Goal: Communication & Community: Answer question/provide support

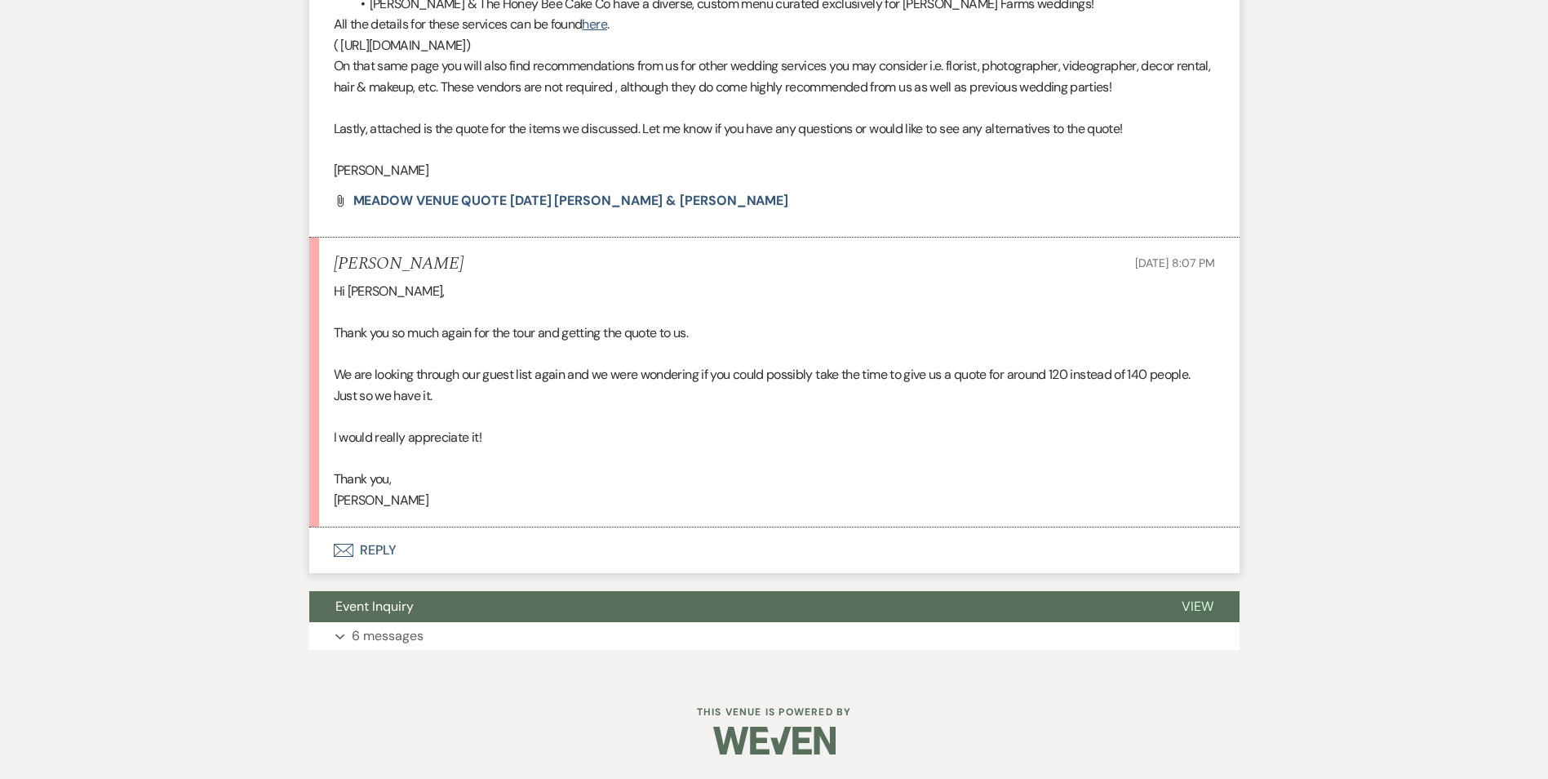
click at [373, 568] on button "Envelope Reply" at bounding box center [774, 550] width 930 height 46
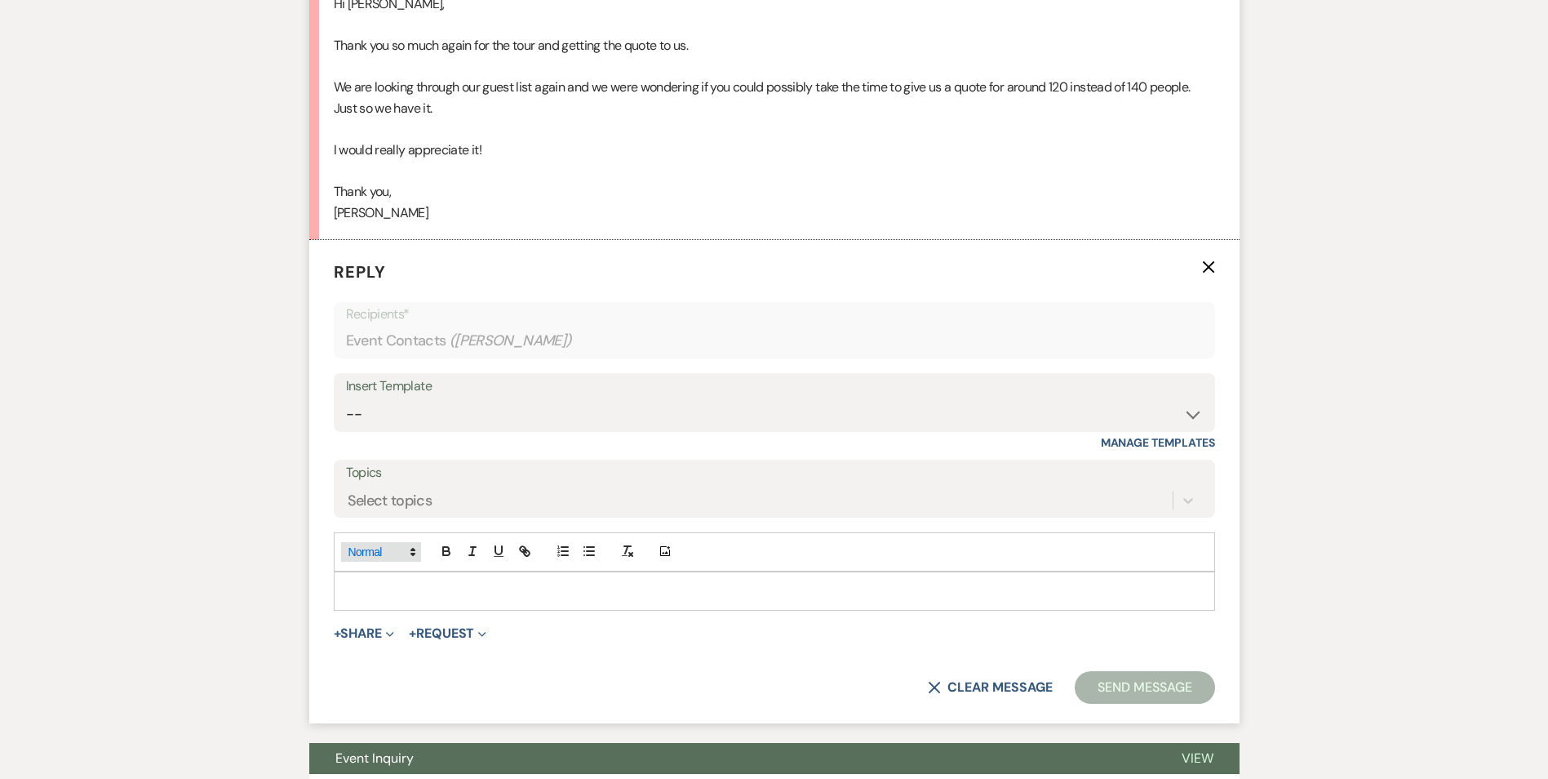
scroll to position [1324, 0]
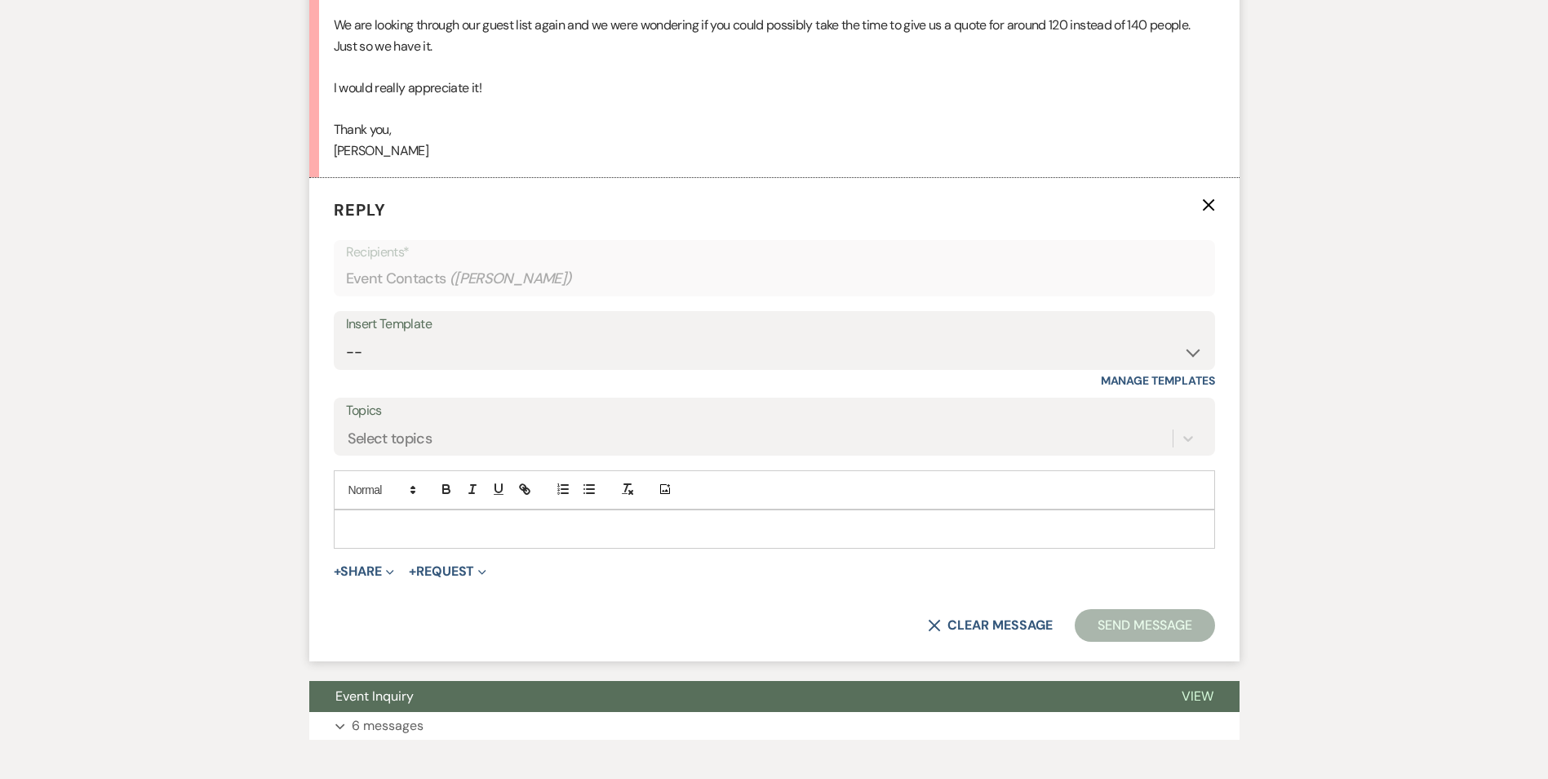
click at [388, 538] on p at bounding box center [774, 529] width 855 height 18
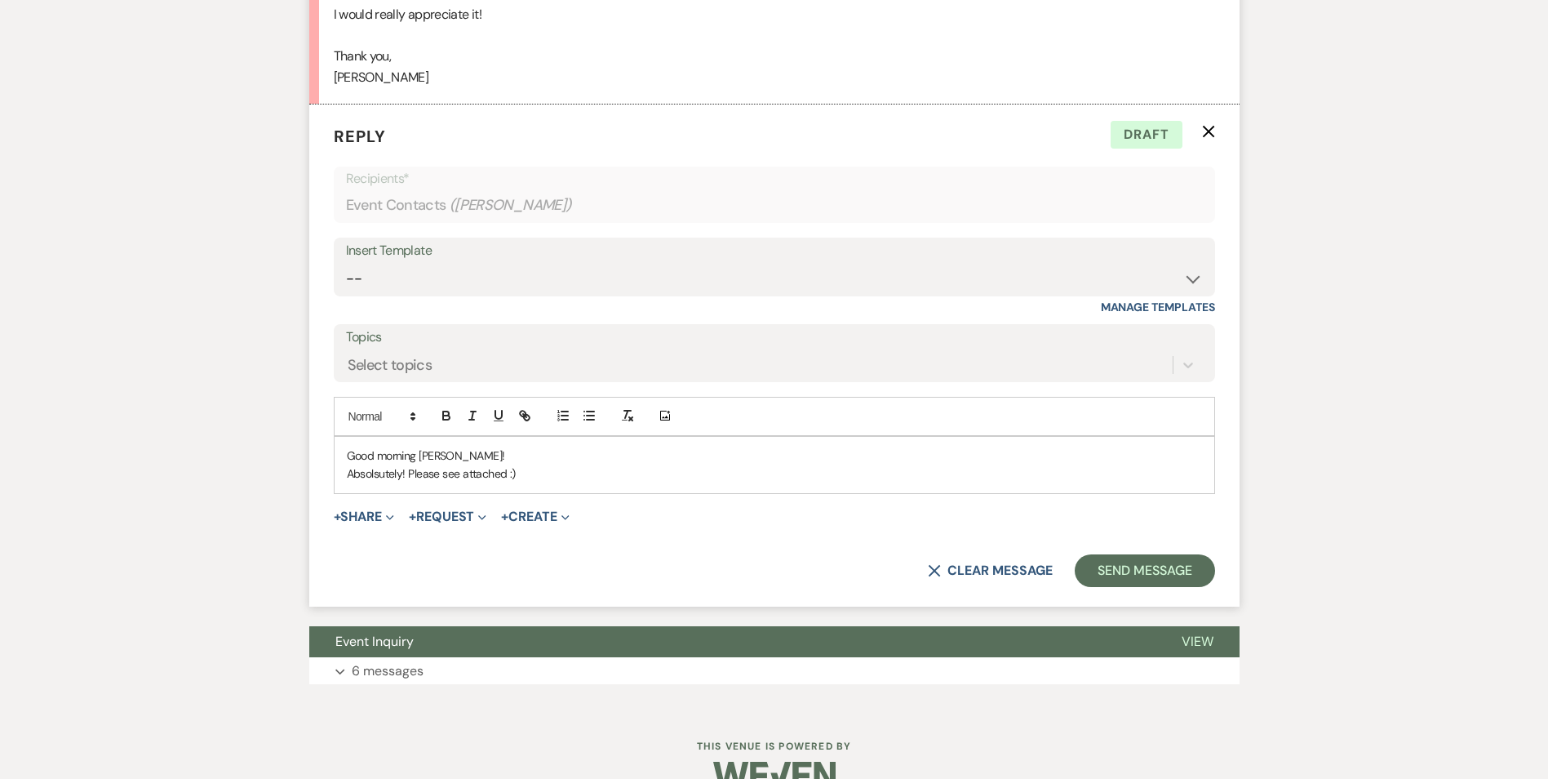
scroll to position [1405, 0]
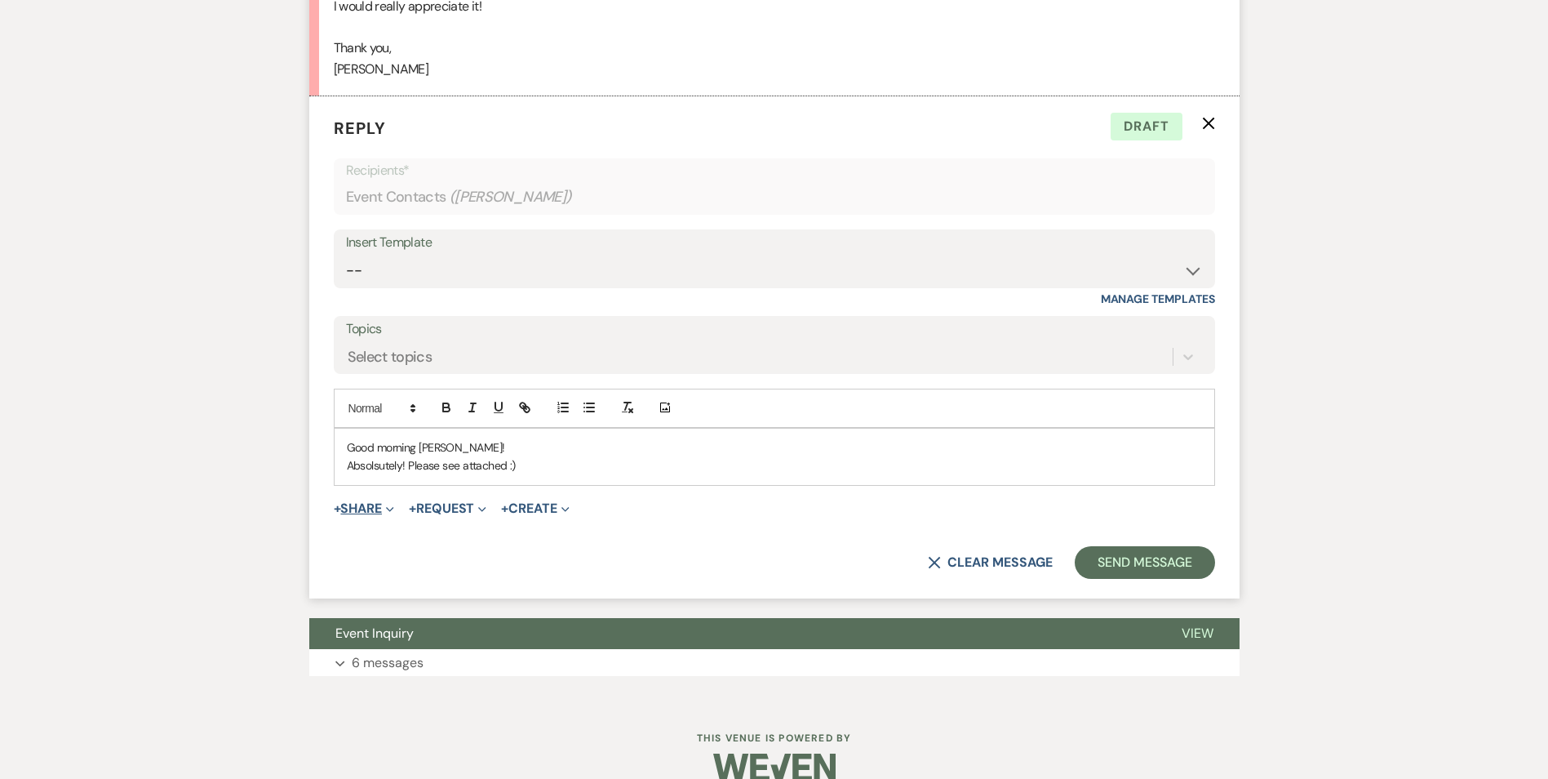
click at [368, 515] on button "+ Share Expand" at bounding box center [364, 508] width 61 height 13
click at [523, 474] on p "Absolutely! Please see attached :)" at bounding box center [774, 465] width 855 height 18
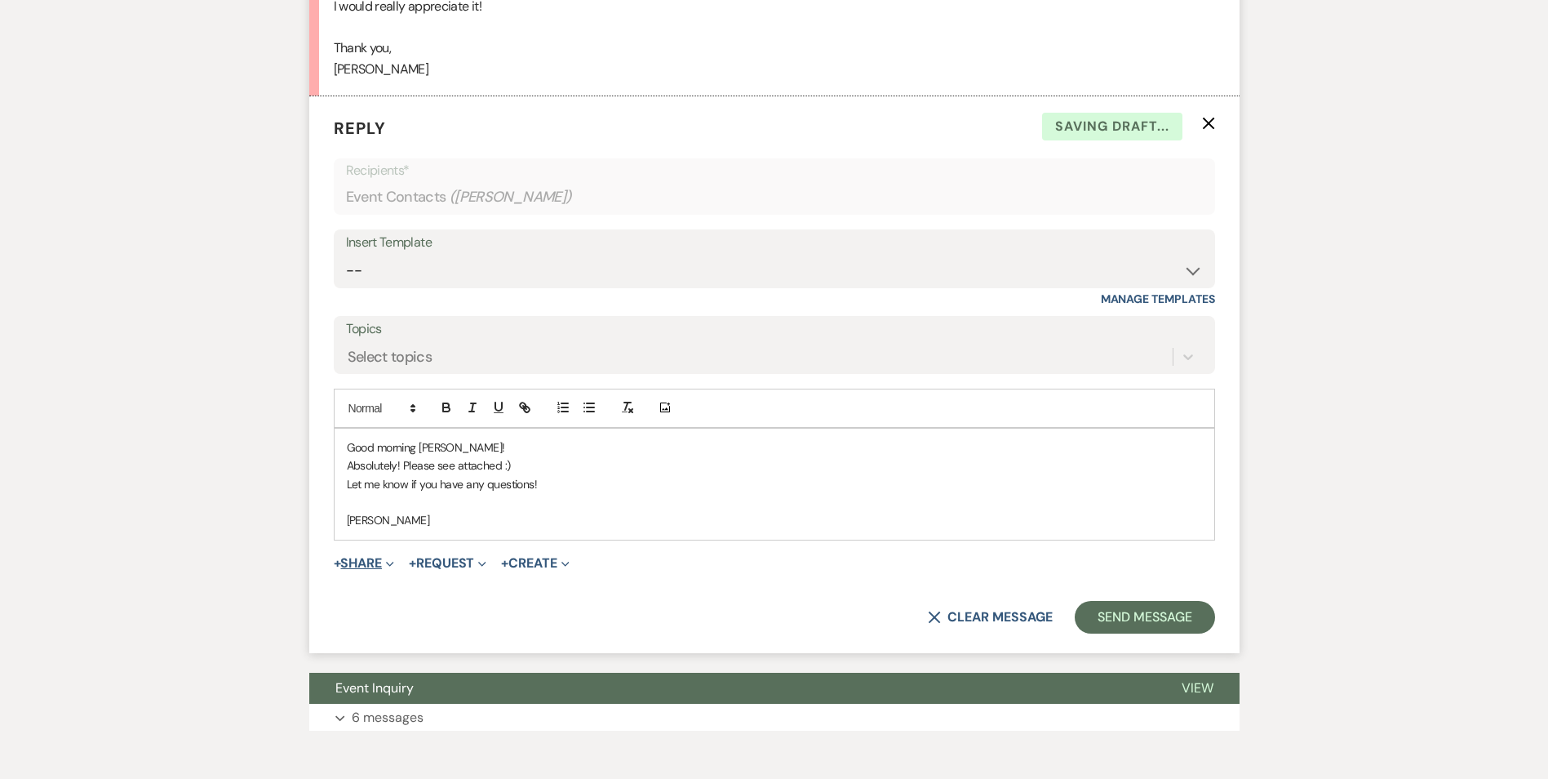
click at [349, 570] on button "+ Share Expand" at bounding box center [364, 563] width 61 height 13
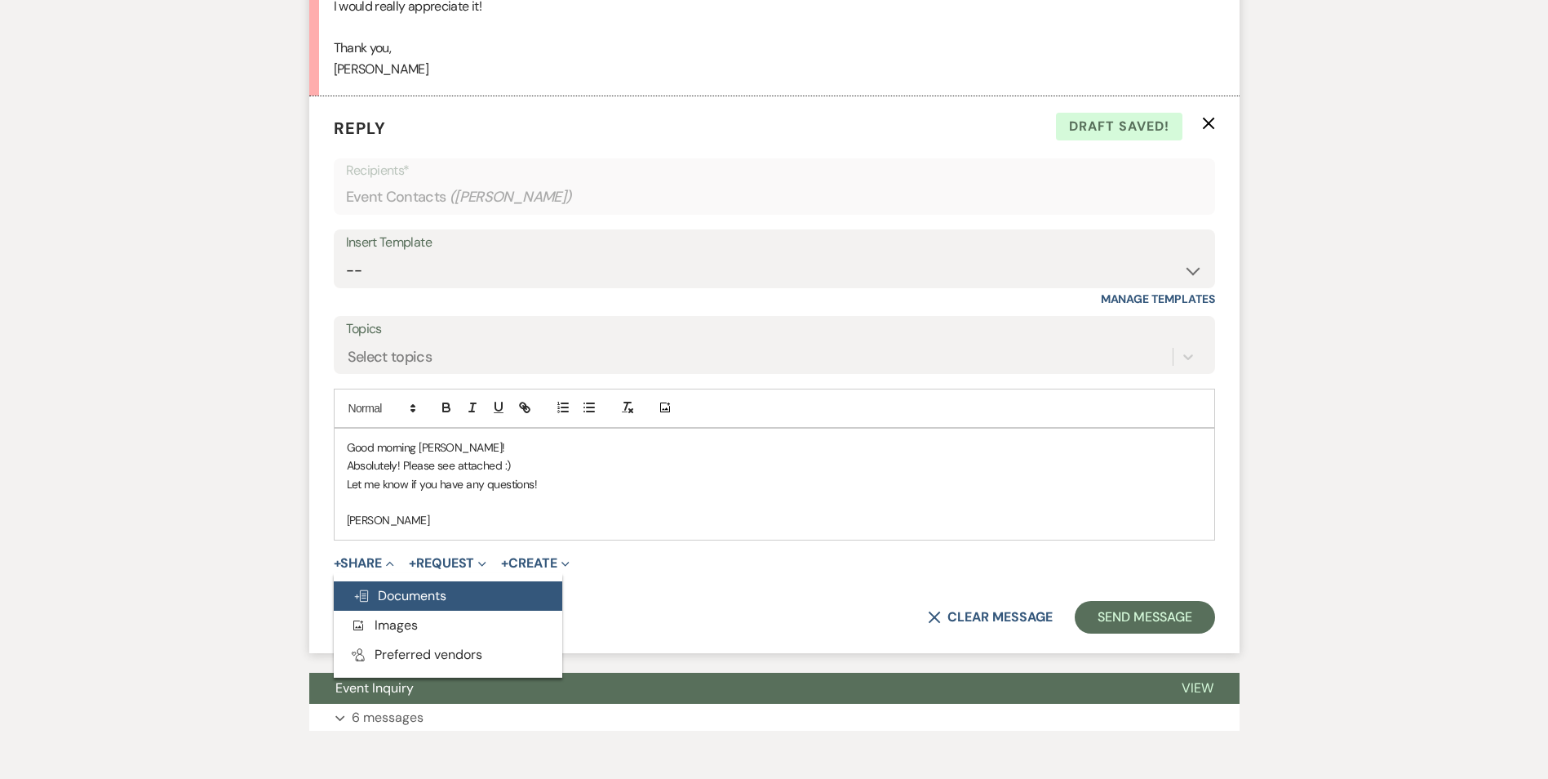
click at [411, 604] on span "Doc Upload Documents" at bounding box center [399, 595] width 93 height 17
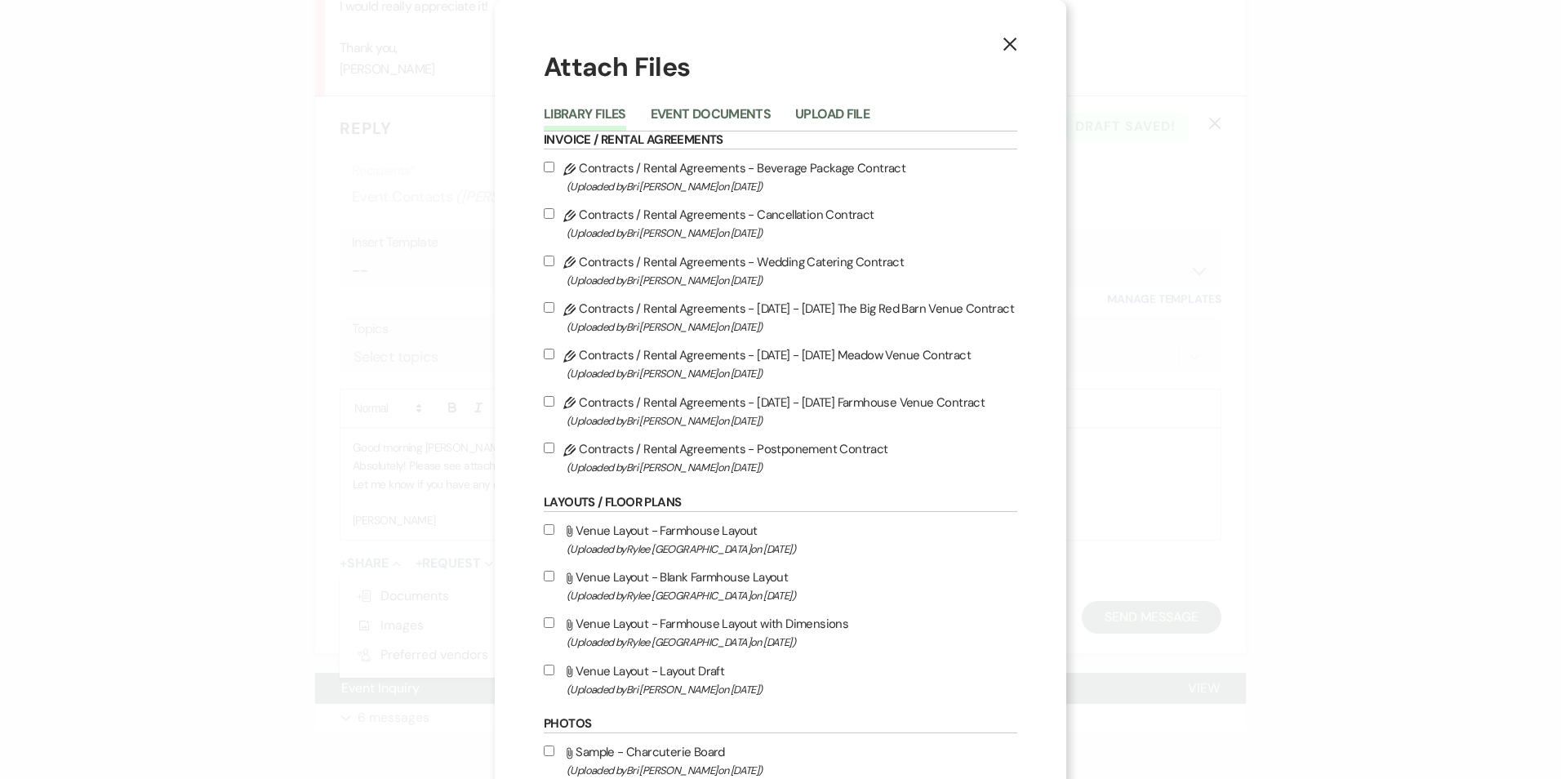
click at [838, 114] on button "Upload File" at bounding box center [832, 119] width 74 height 23
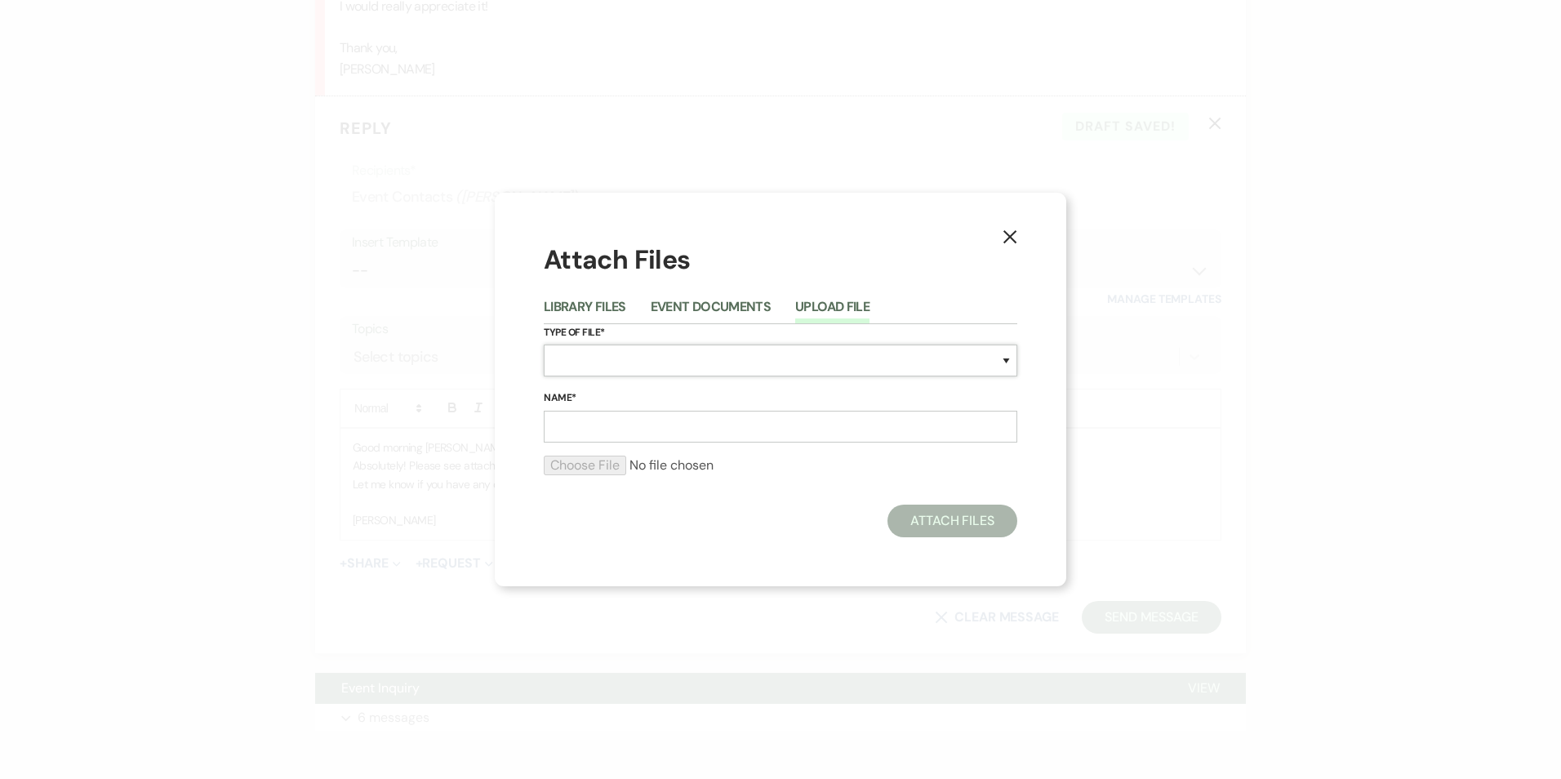
click at [662, 371] on select "Special Event Insurance Vendor Certificate of Insurance Contracts / Rental Agre…" at bounding box center [780, 360] width 473 height 32
select select "8"
click at [544, 344] on select "Special Event Insurance Vendor Certificate of Insurance Contracts / Rental Agre…" at bounding box center [780, 360] width 473 height 32
click at [609, 434] on input "Name*" at bounding box center [780, 427] width 473 height 32
type input "MDW Kiley & Cain"
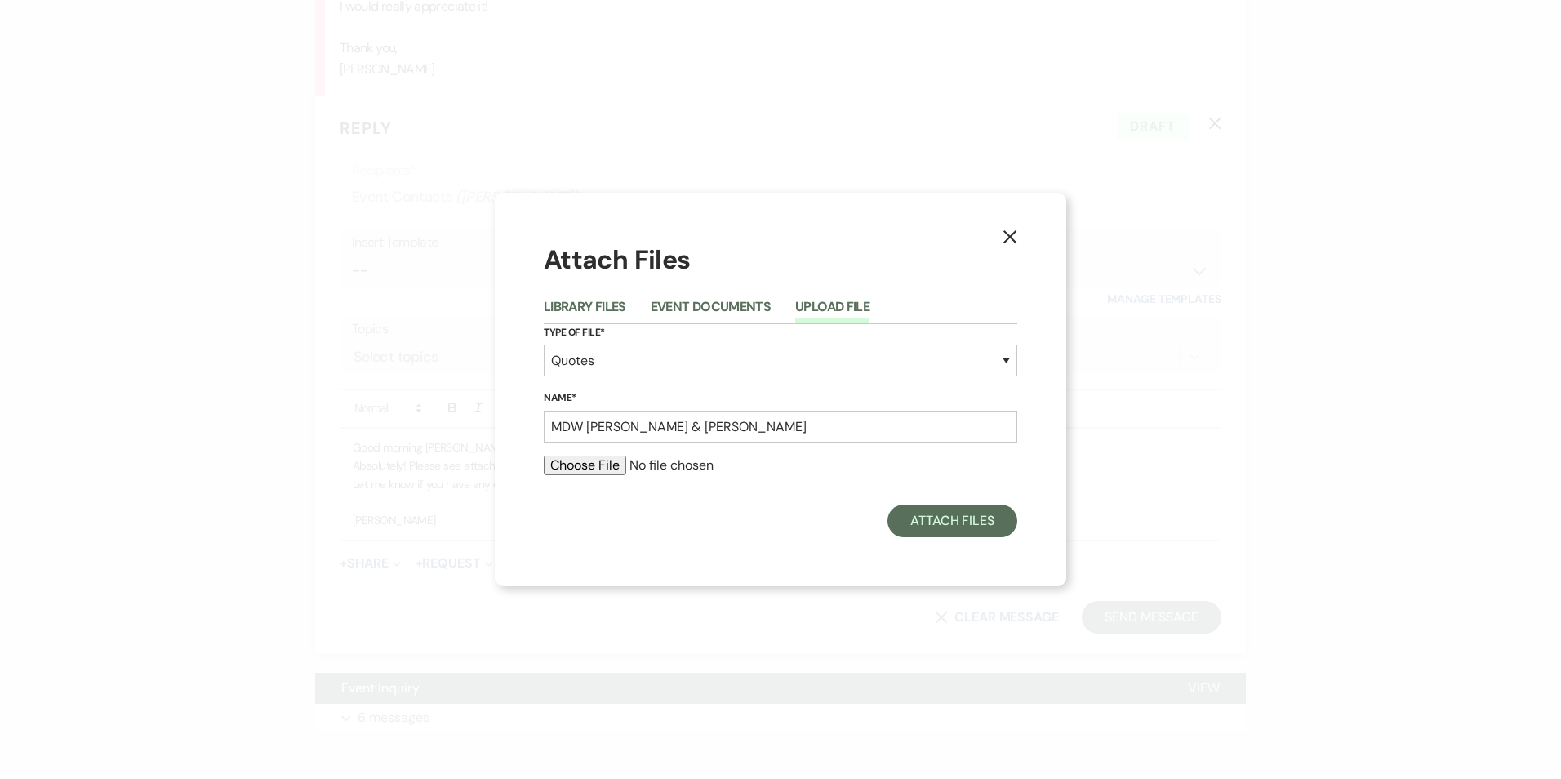
click at [616, 463] on input "file" at bounding box center [780, 465] width 473 height 20
type input "C:\fakepath\MEADOW VENUE QUOTE 1.27.27 Kiley Haines & Cain Courtney.docx.pdf"
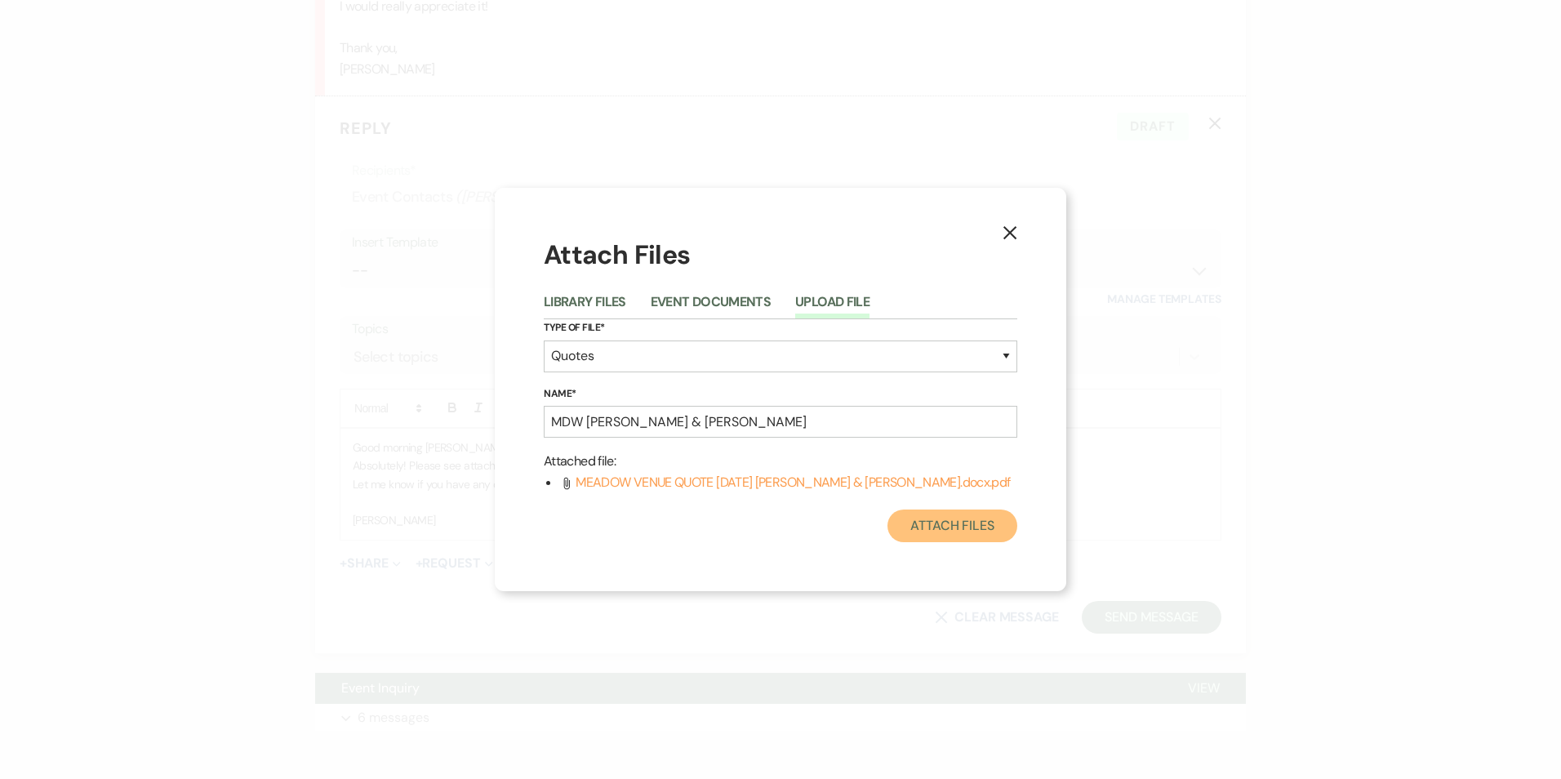
click at [970, 512] on button "Attach Files" at bounding box center [952, 525] width 130 height 33
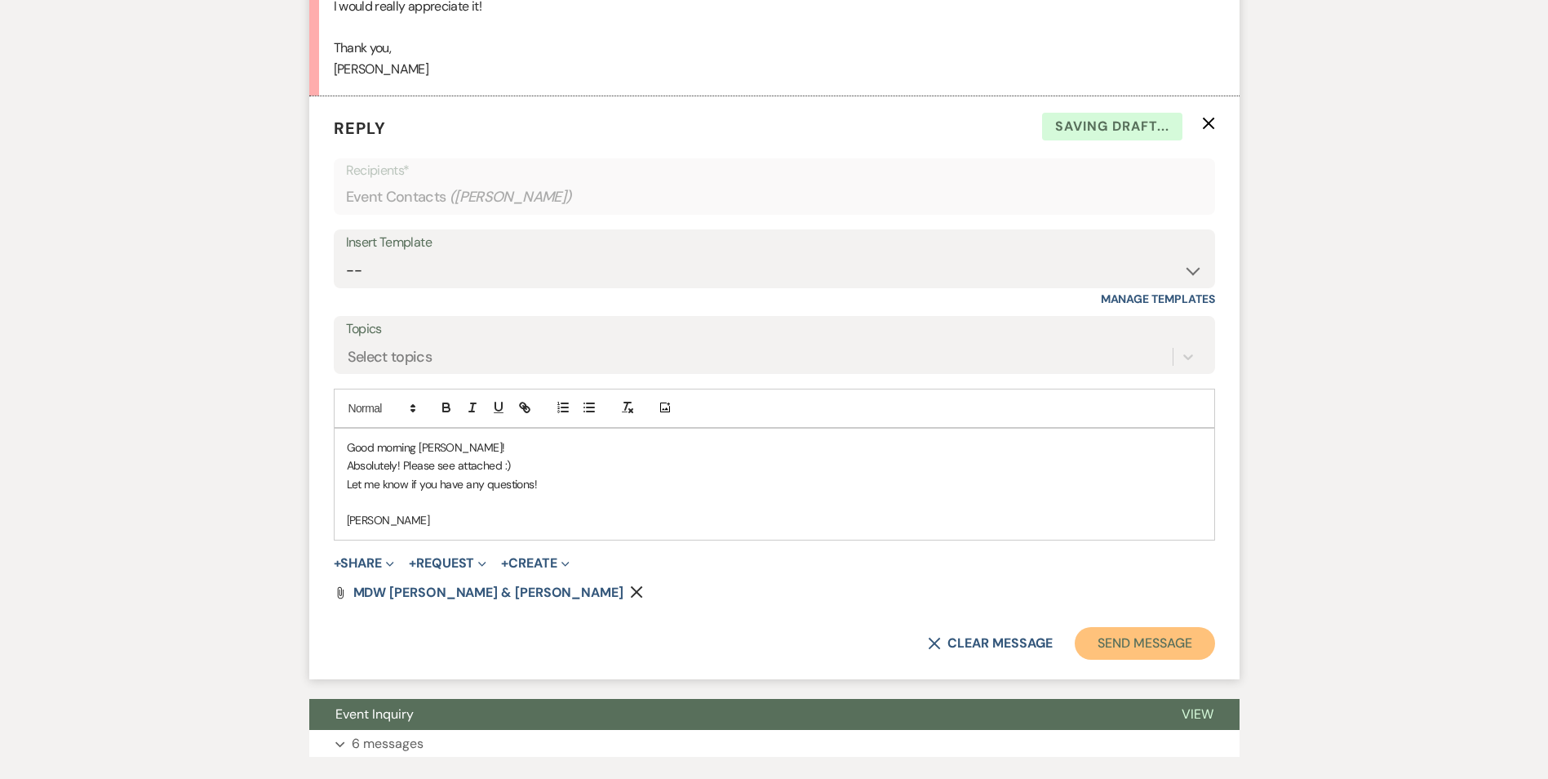
click at [1116, 659] on button "Send Message" at bounding box center [1145, 643] width 140 height 33
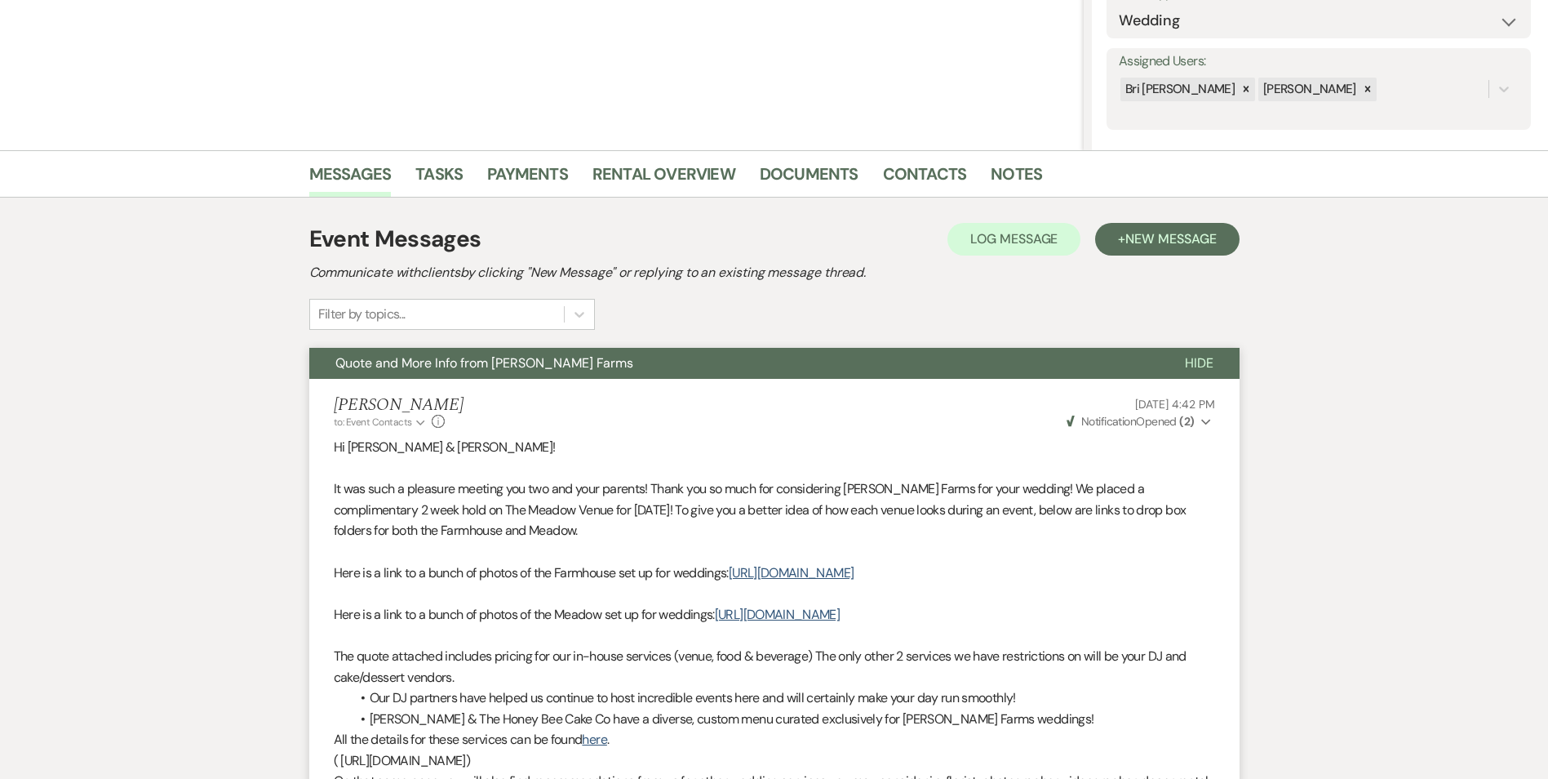
scroll to position [0, 0]
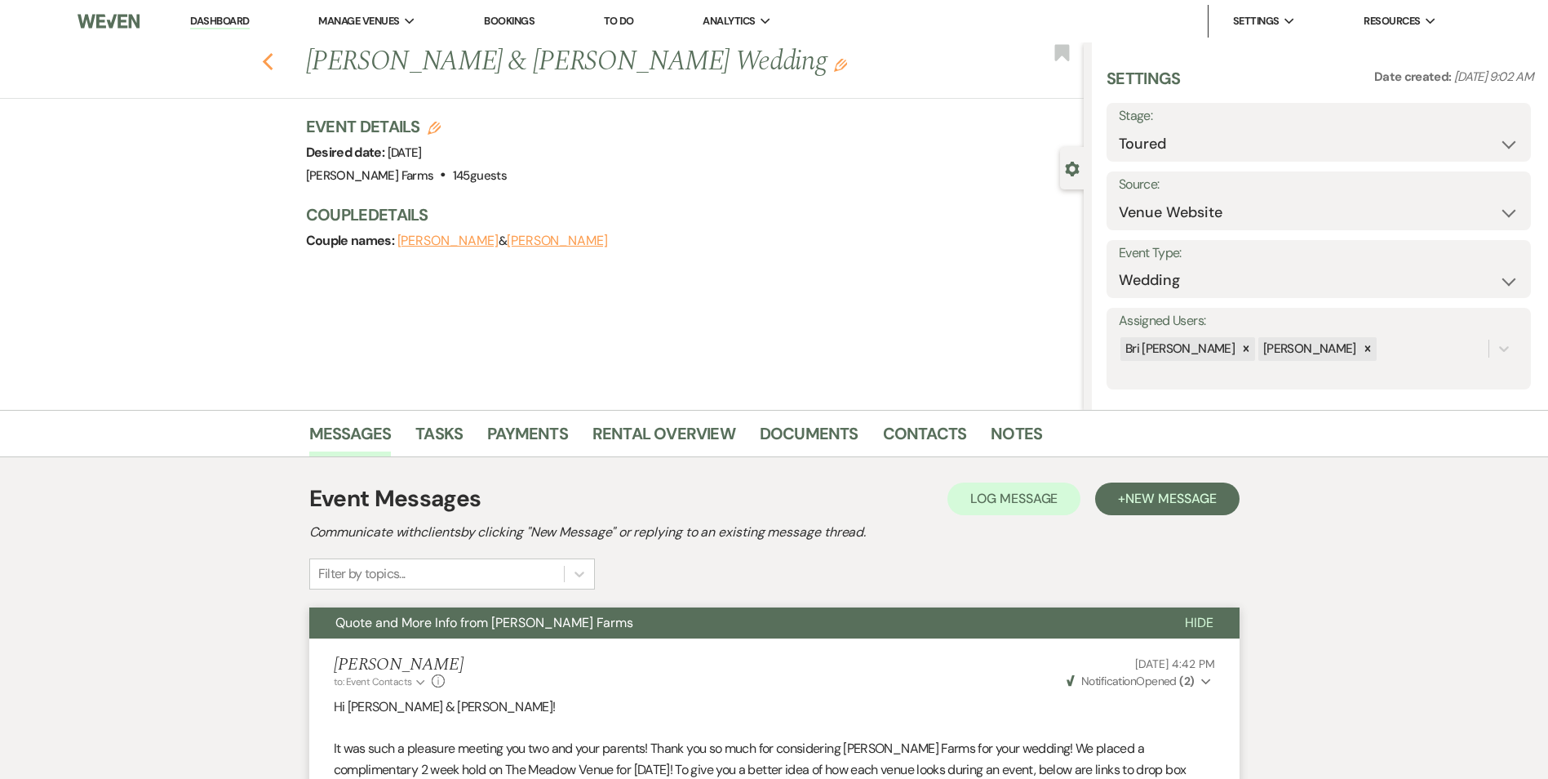
click at [274, 68] on icon "Previous" at bounding box center [268, 62] width 12 height 20
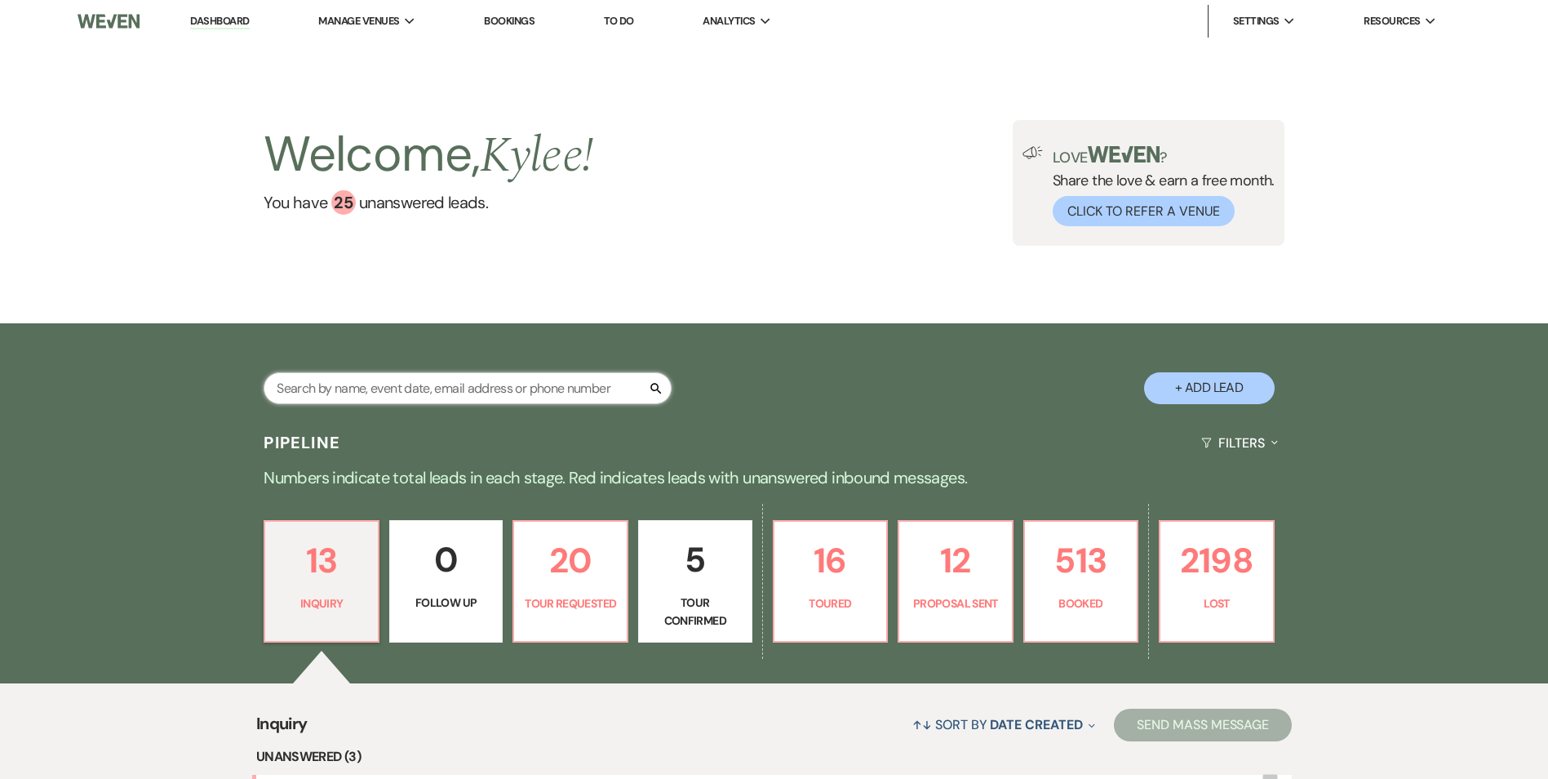
click at [390, 392] on input "text" at bounding box center [468, 388] width 408 height 32
paste input "Lathisha"
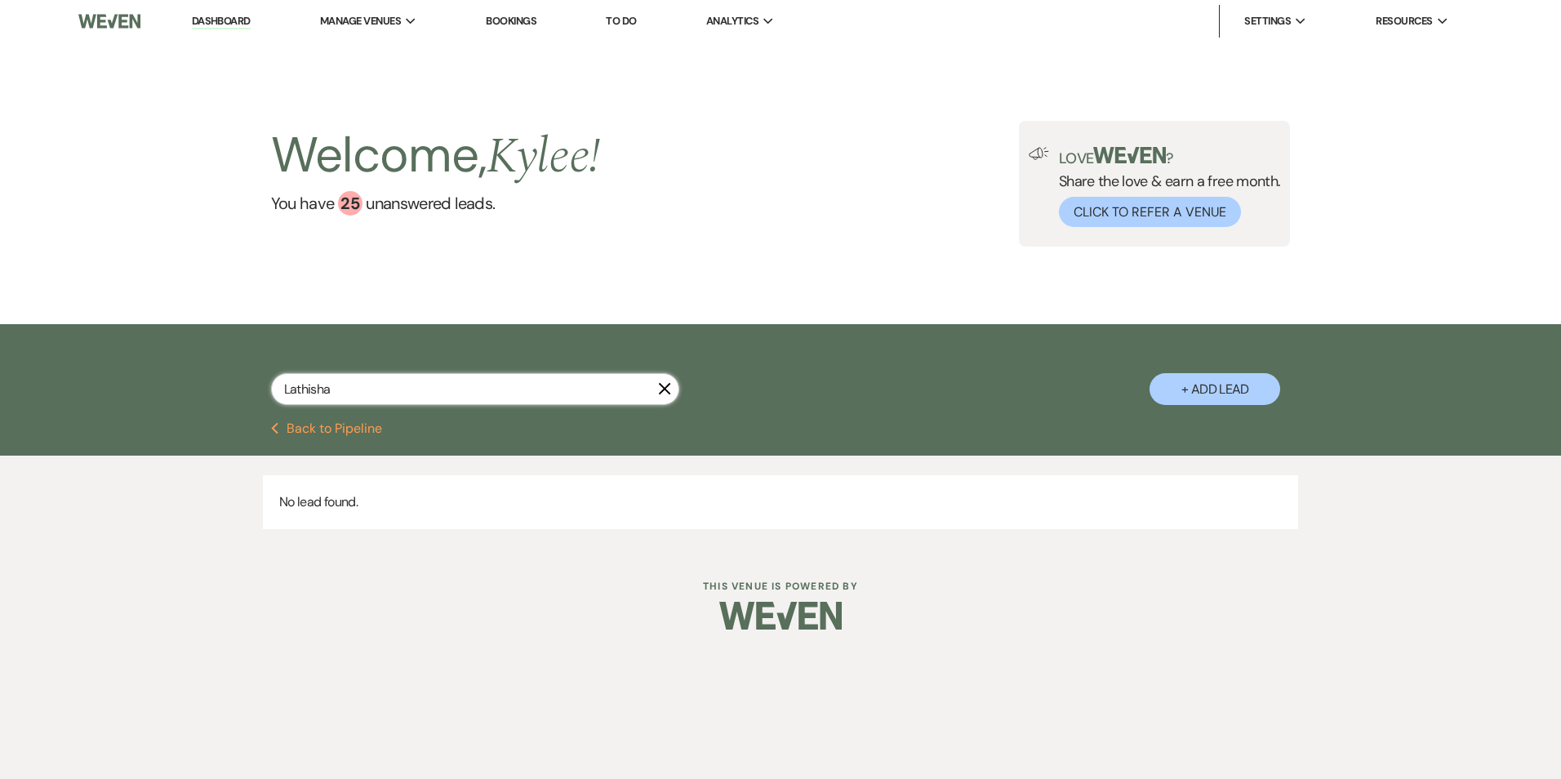
drag, startPoint x: 331, startPoint y: 388, endPoint x: 276, endPoint y: 392, distance: 54.8
click at [276, 392] on input "Lathisha" at bounding box center [475, 389] width 408 height 32
type input "Lathisha"
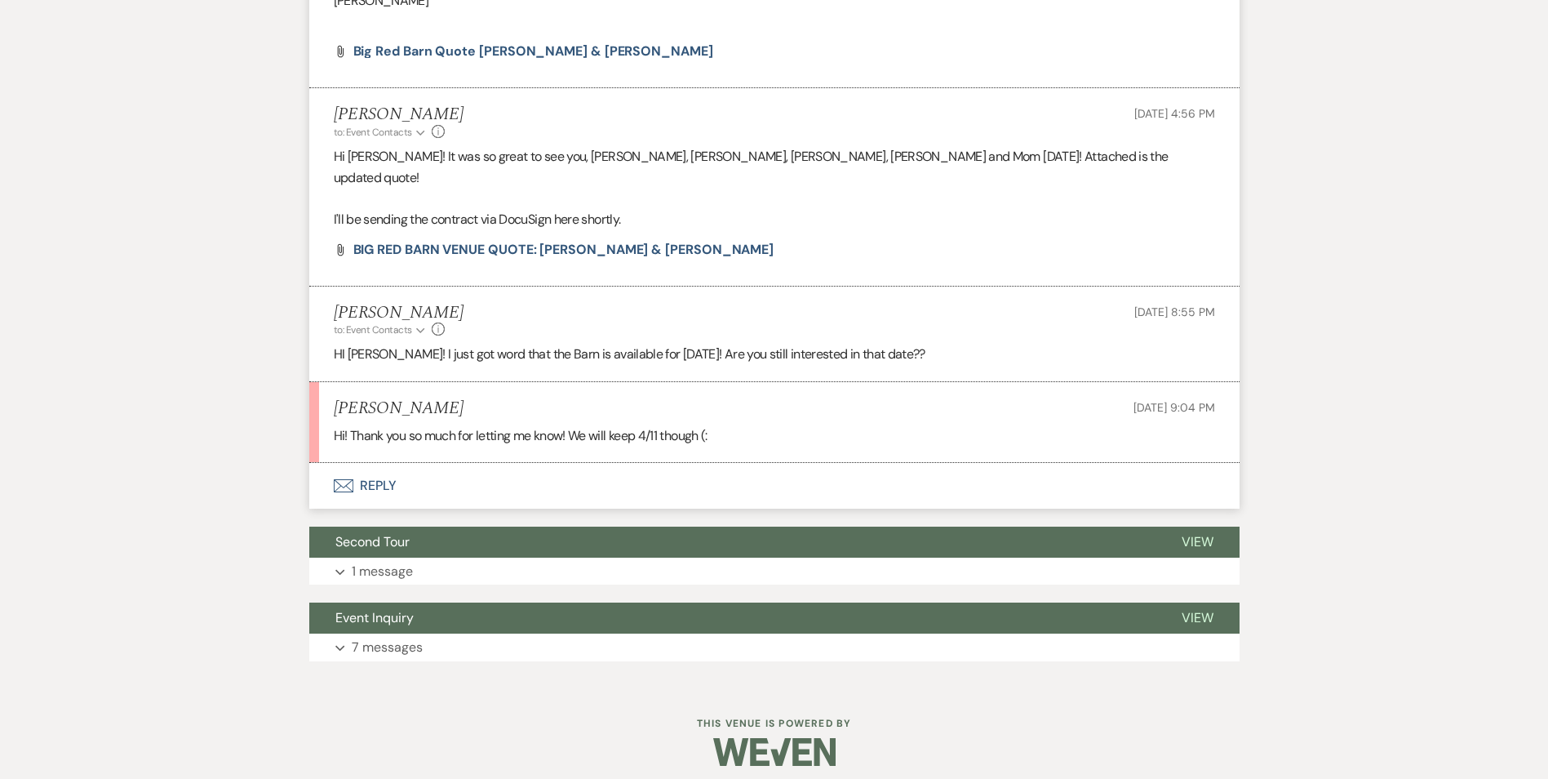
click at [384, 466] on button "Envelope Reply" at bounding box center [774, 486] width 930 height 46
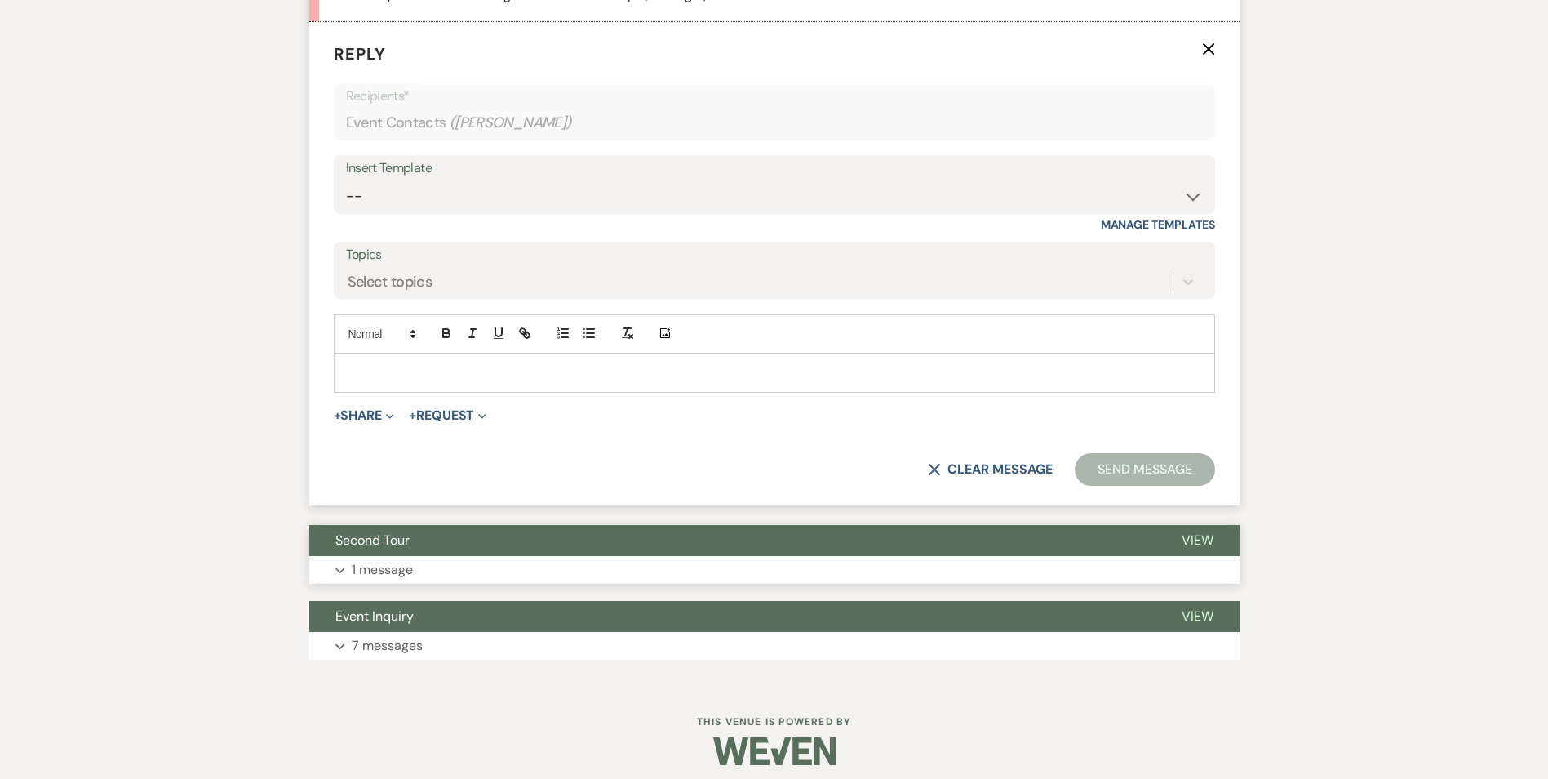
scroll to position [1576, 0]
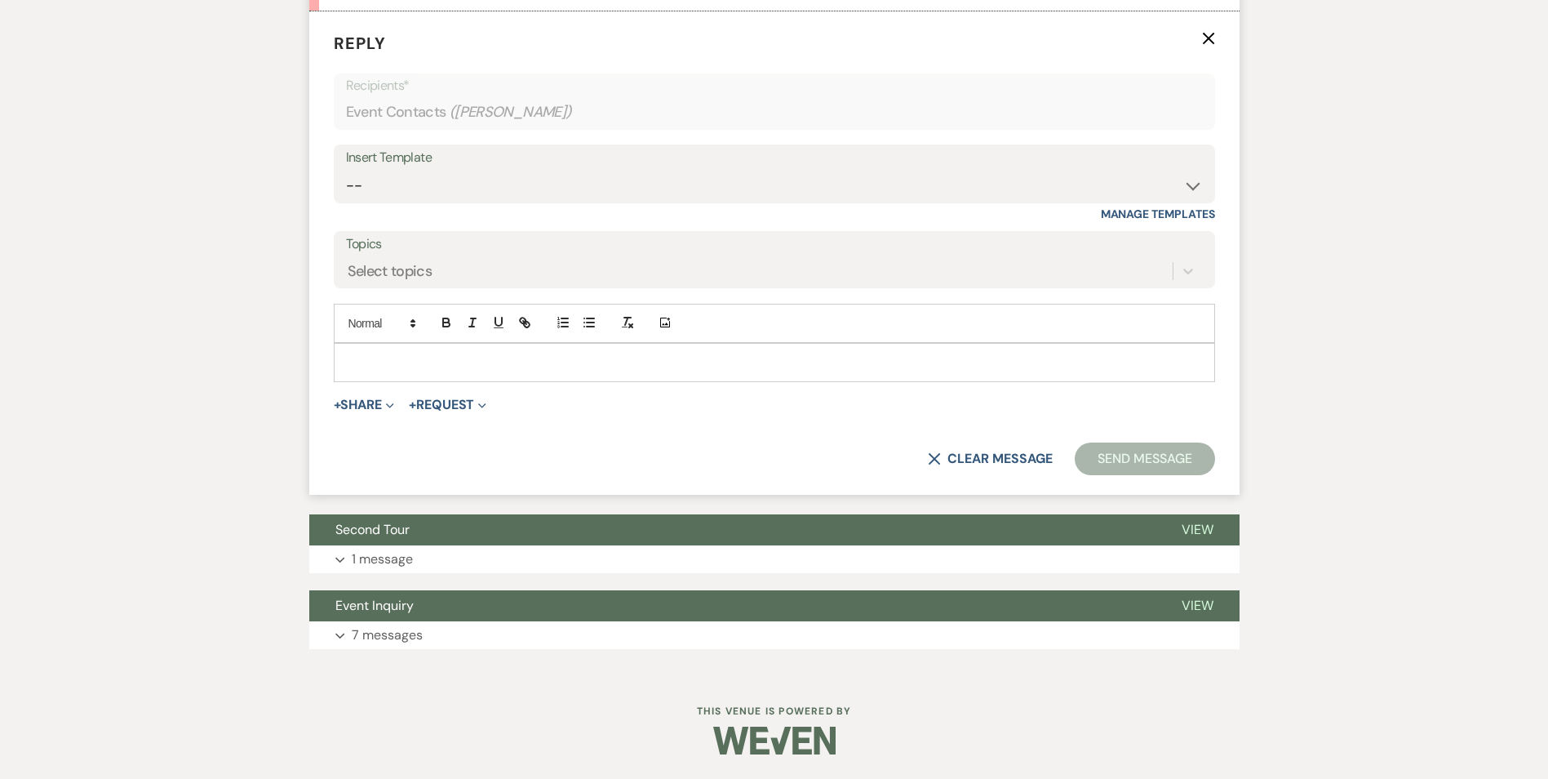
click at [405, 369] on p at bounding box center [774, 362] width 855 height 18
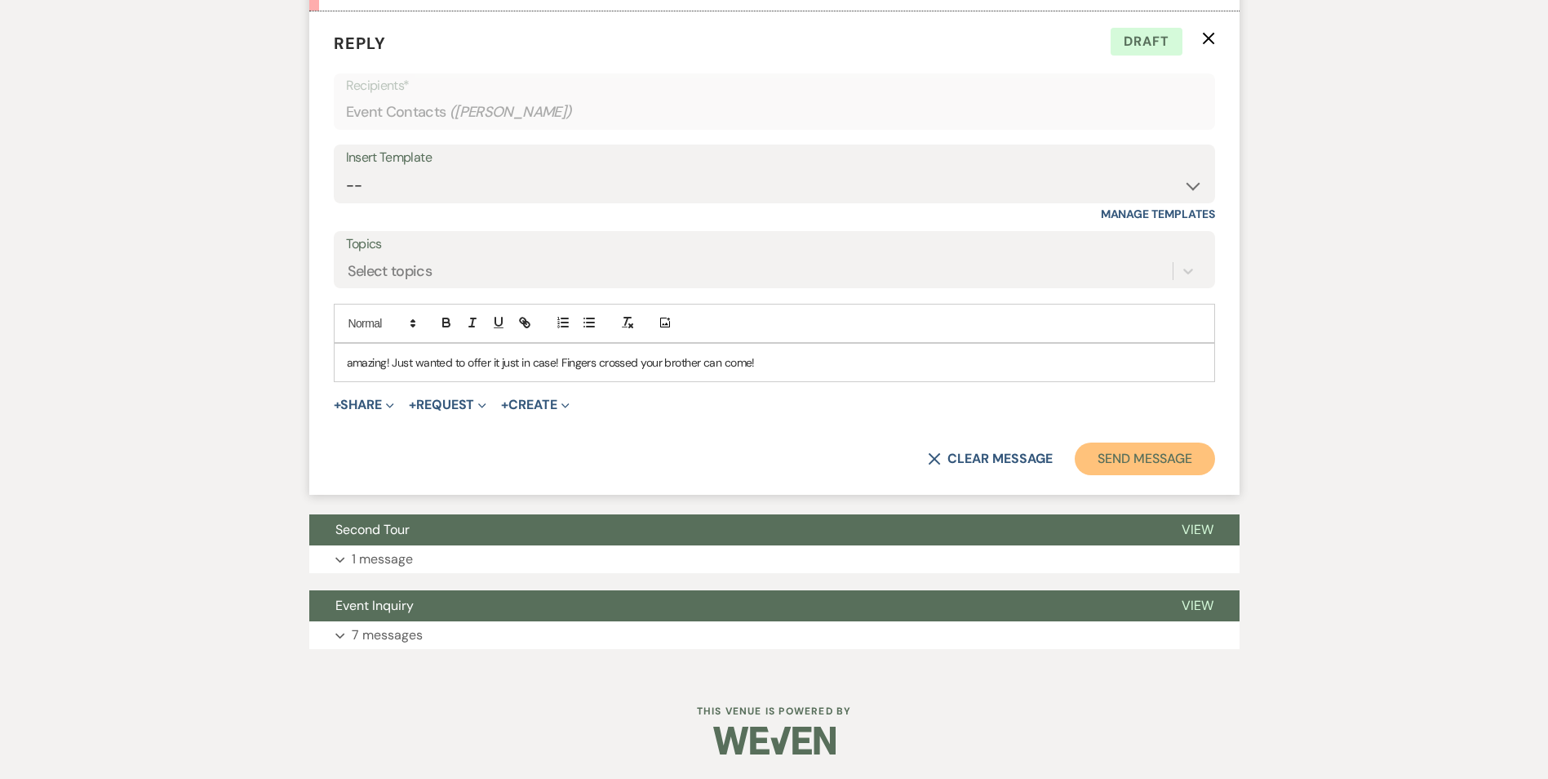
click at [1144, 462] on button "Send Message" at bounding box center [1145, 458] width 140 height 33
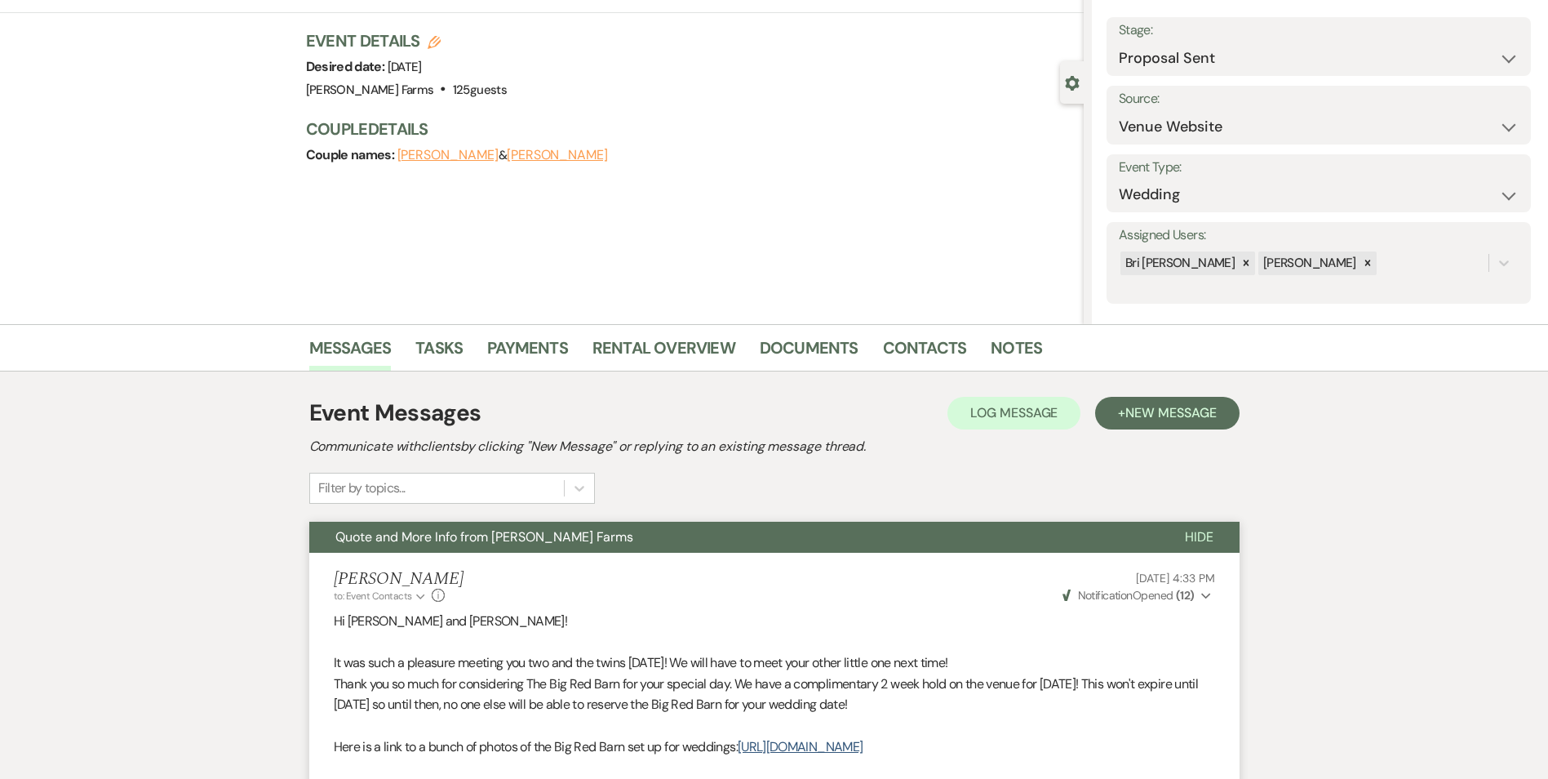
scroll to position [0, 0]
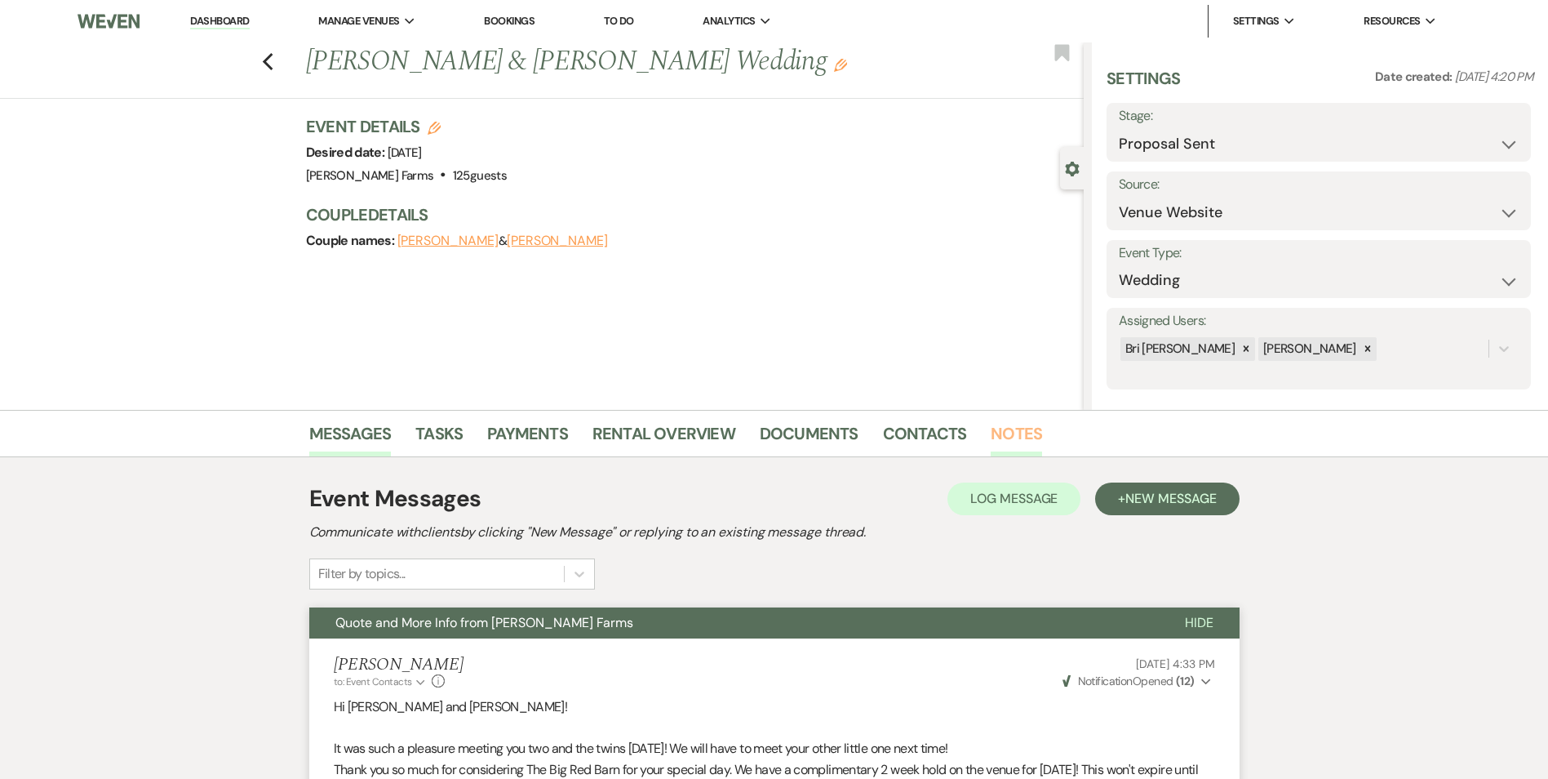
click at [1002, 439] on link "Notes" at bounding box center [1016, 438] width 51 height 36
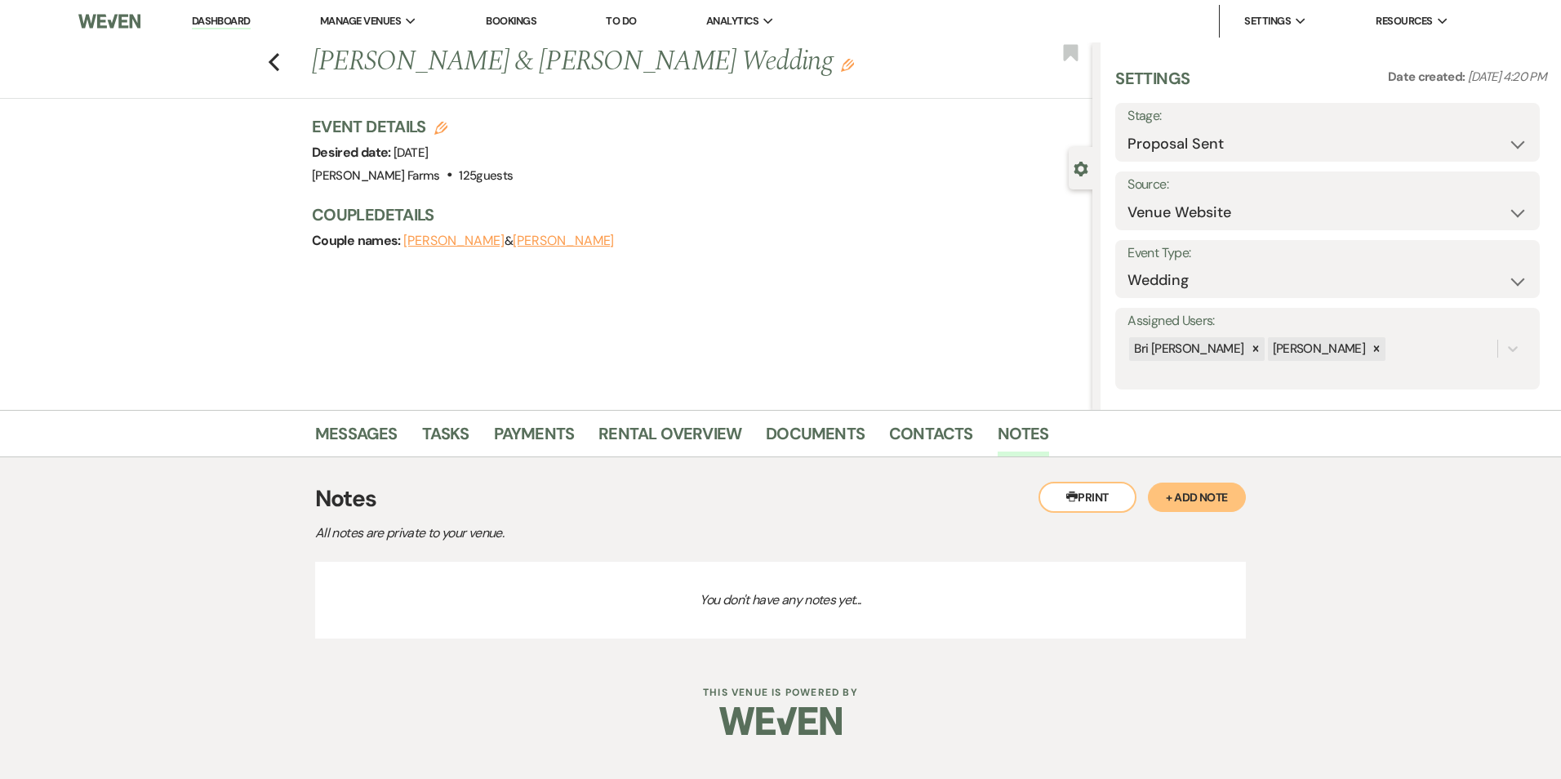
click at [1167, 513] on h3 "Notes" at bounding box center [780, 499] width 930 height 34
click at [1170, 500] on button "+ Add Note" at bounding box center [1197, 496] width 98 height 29
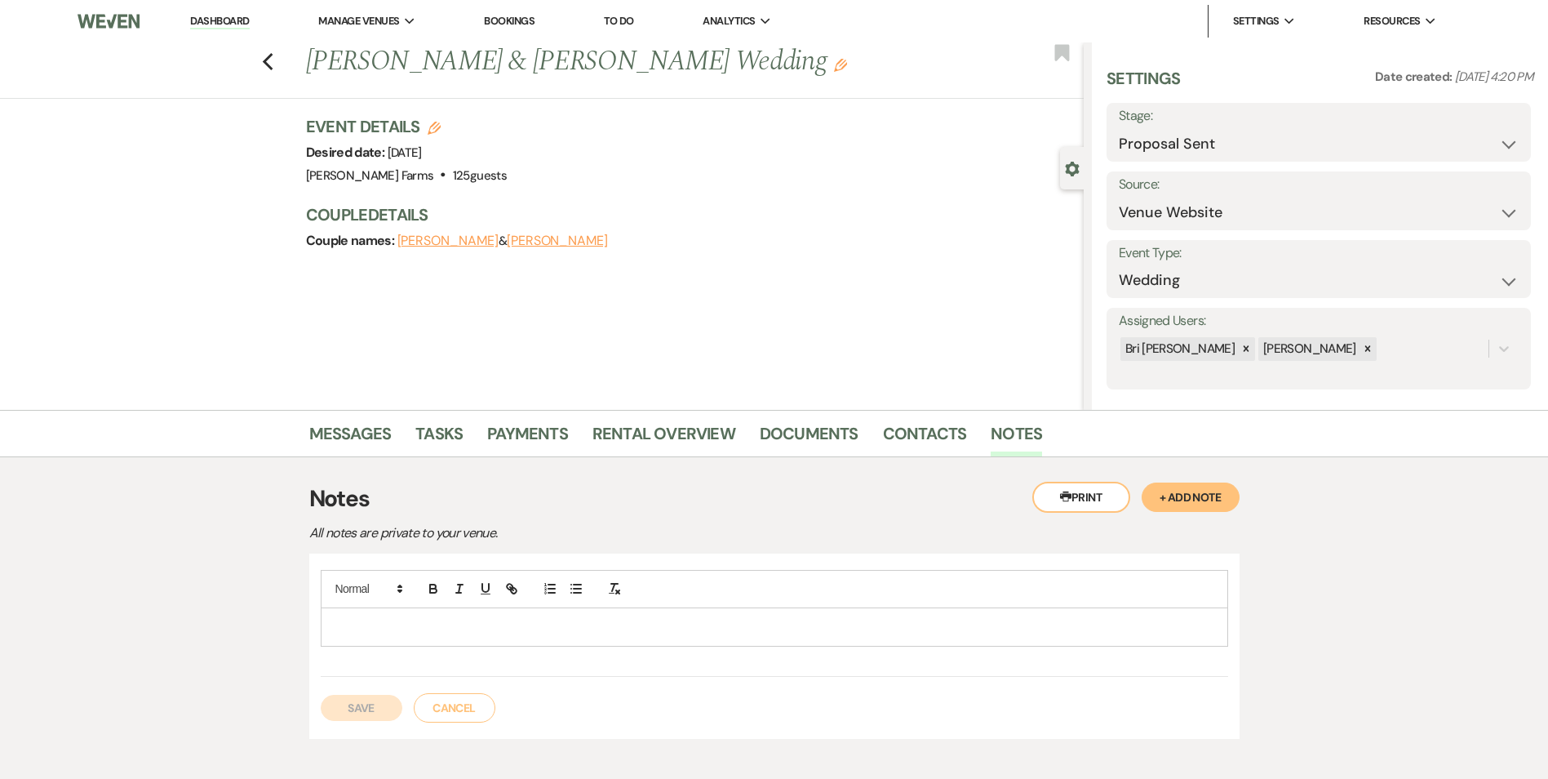
click at [437, 624] on p at bounding box center [774, 627] width 881 height 18
click at [380, 630] on p "[PERSON_NAME], [PERSON_NAME], [PERSON_NAME]" at bounding box center [774, 627] width 881 height 18
click at [361, 627] on p "[PERSON_NAME], [PERSON_NAME], [PERSON_NAME]" at bounding box center [774, 627] width 881 height 18
click at [390, 626] on p "[PERSON_NAME] & [PERSON_NAME], [PERSON_NAME]" at bounding box center [774, 627] width 881 height 18
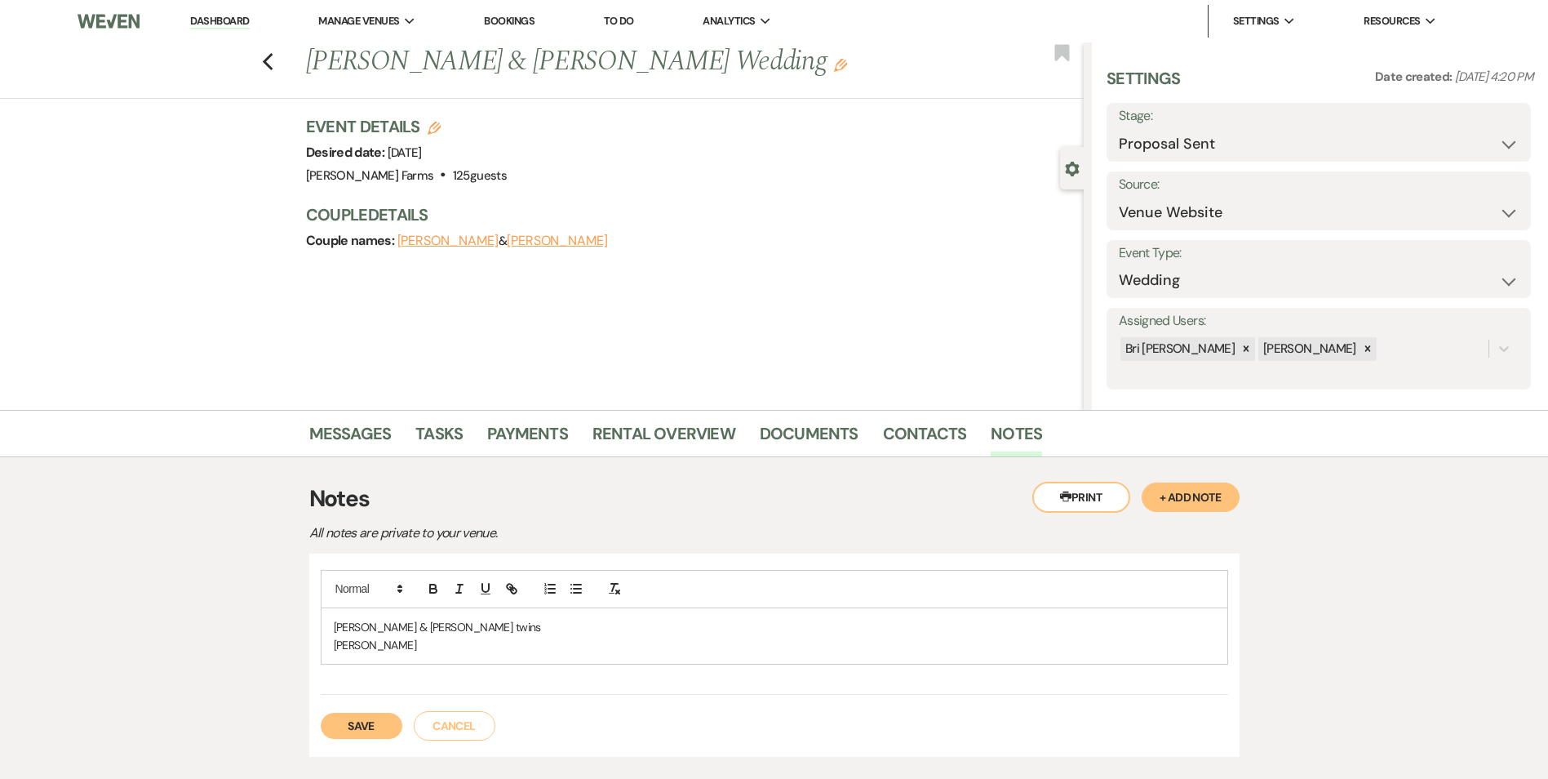
click at [389, 647] on p "[PERSON_NAME]" at bounding box center [774, 645] width 881 height 18
click at [387, 726] on button "Save" at bounding box center [362, 726] width 82 height 26
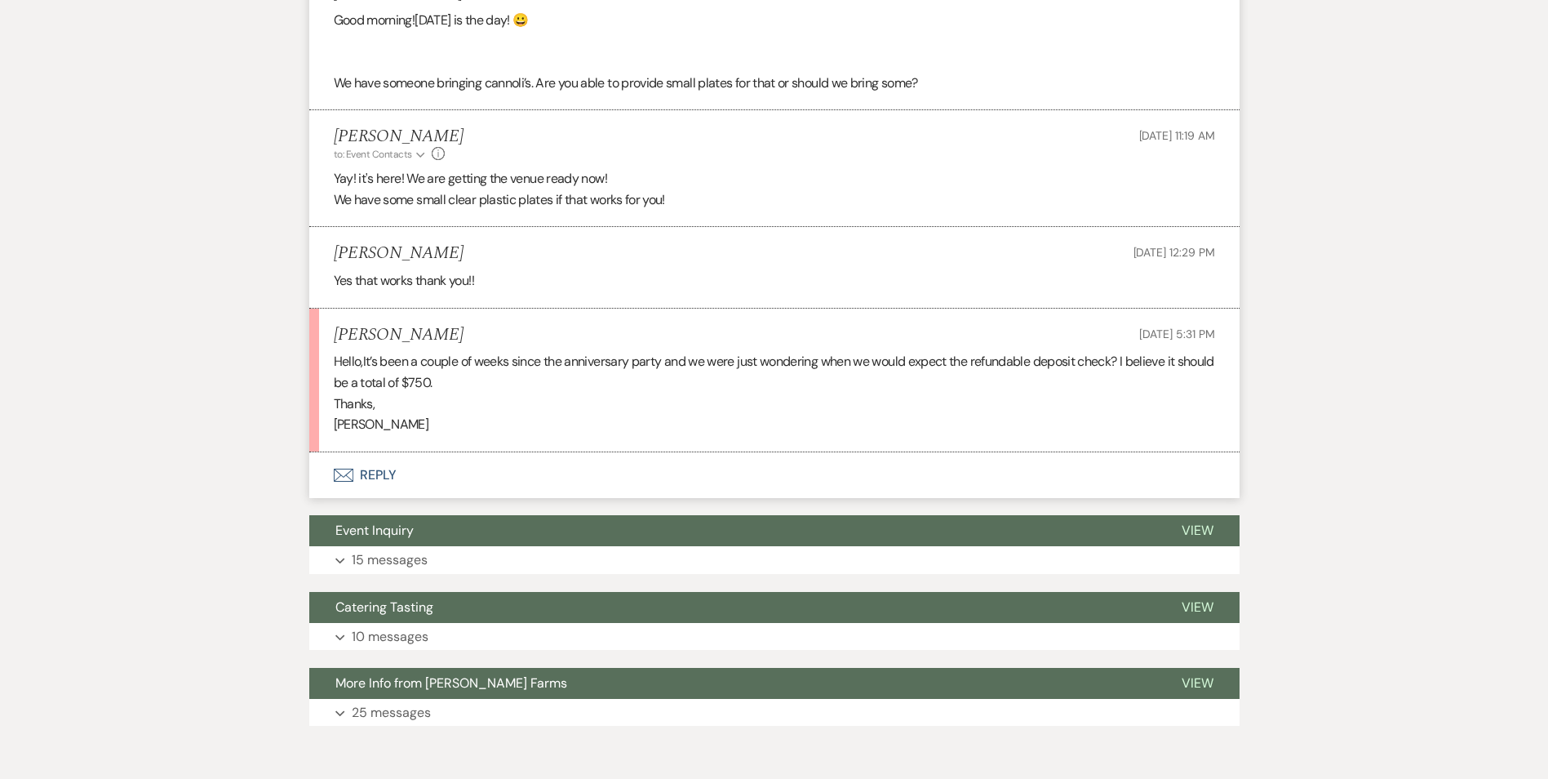
click at [355, 497] on button "Envelope Reply" at bounding box center [774, 475] width 930 height 46
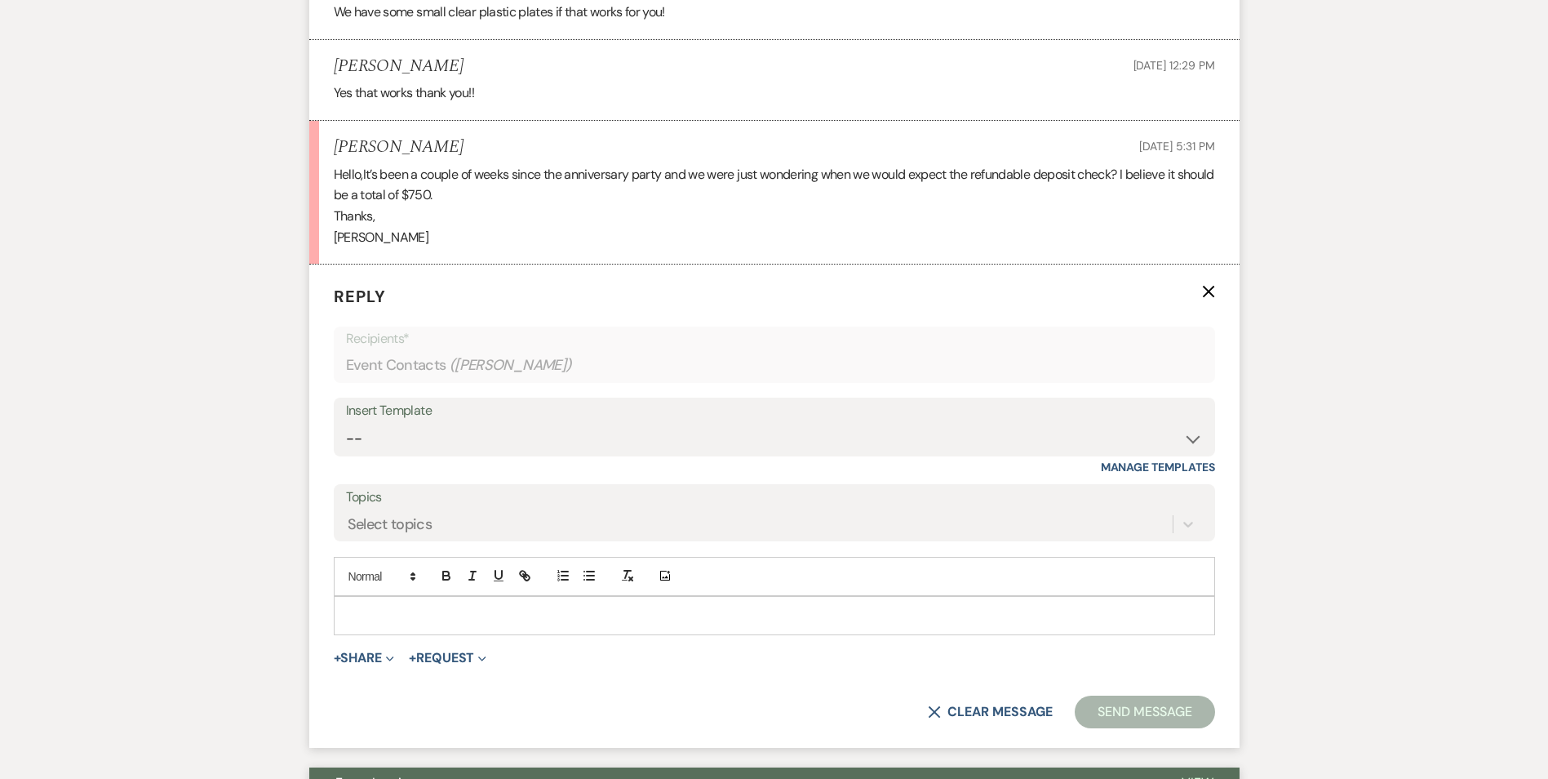
scroll to position [4016, 0]
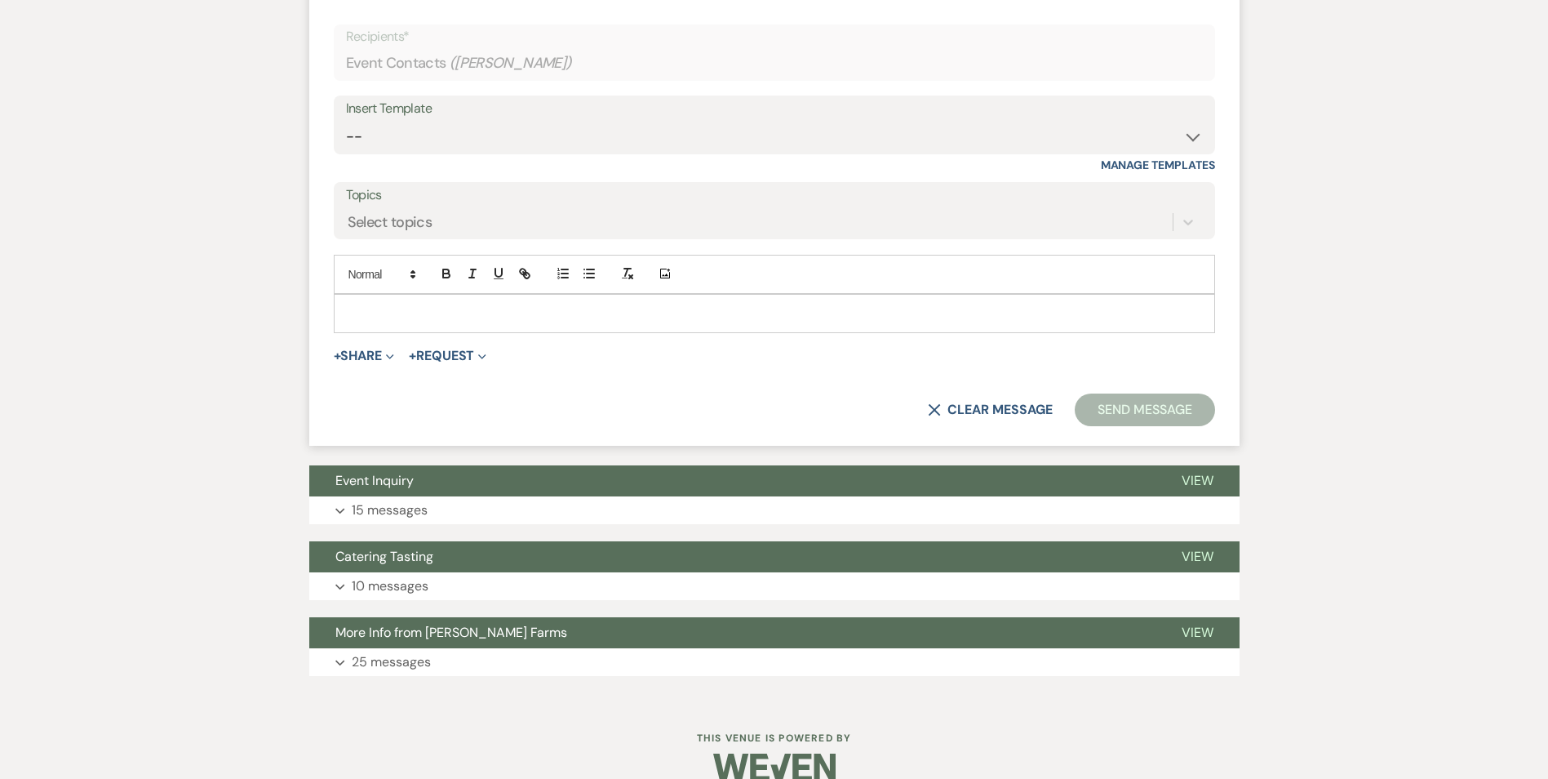
click at [384, 332] on div at bounding box center [775, 314] width 880 height 38
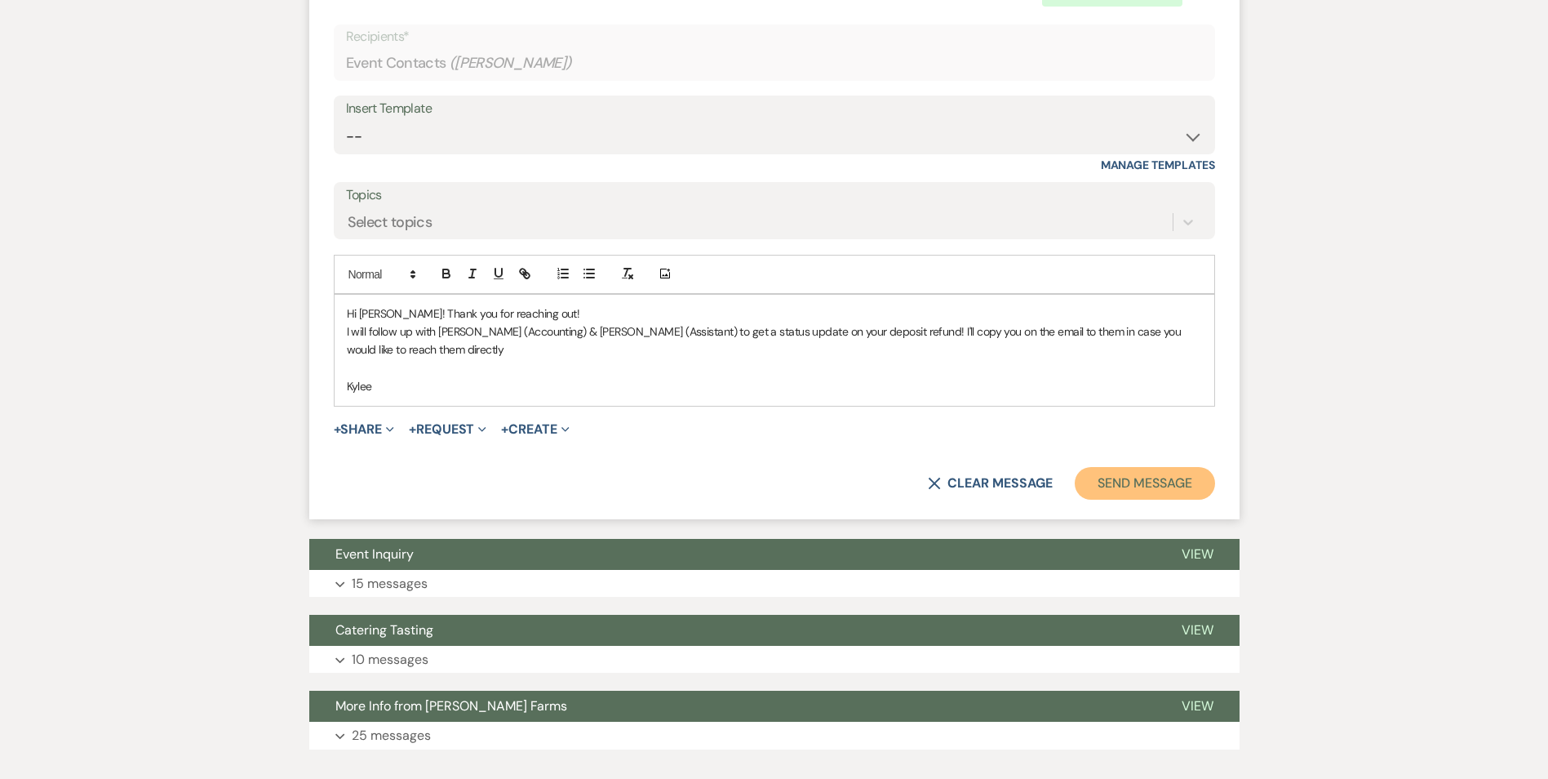
click at [1131, 500] on button "Send Message" at bounding box center [1145, 483] width 140 height 33
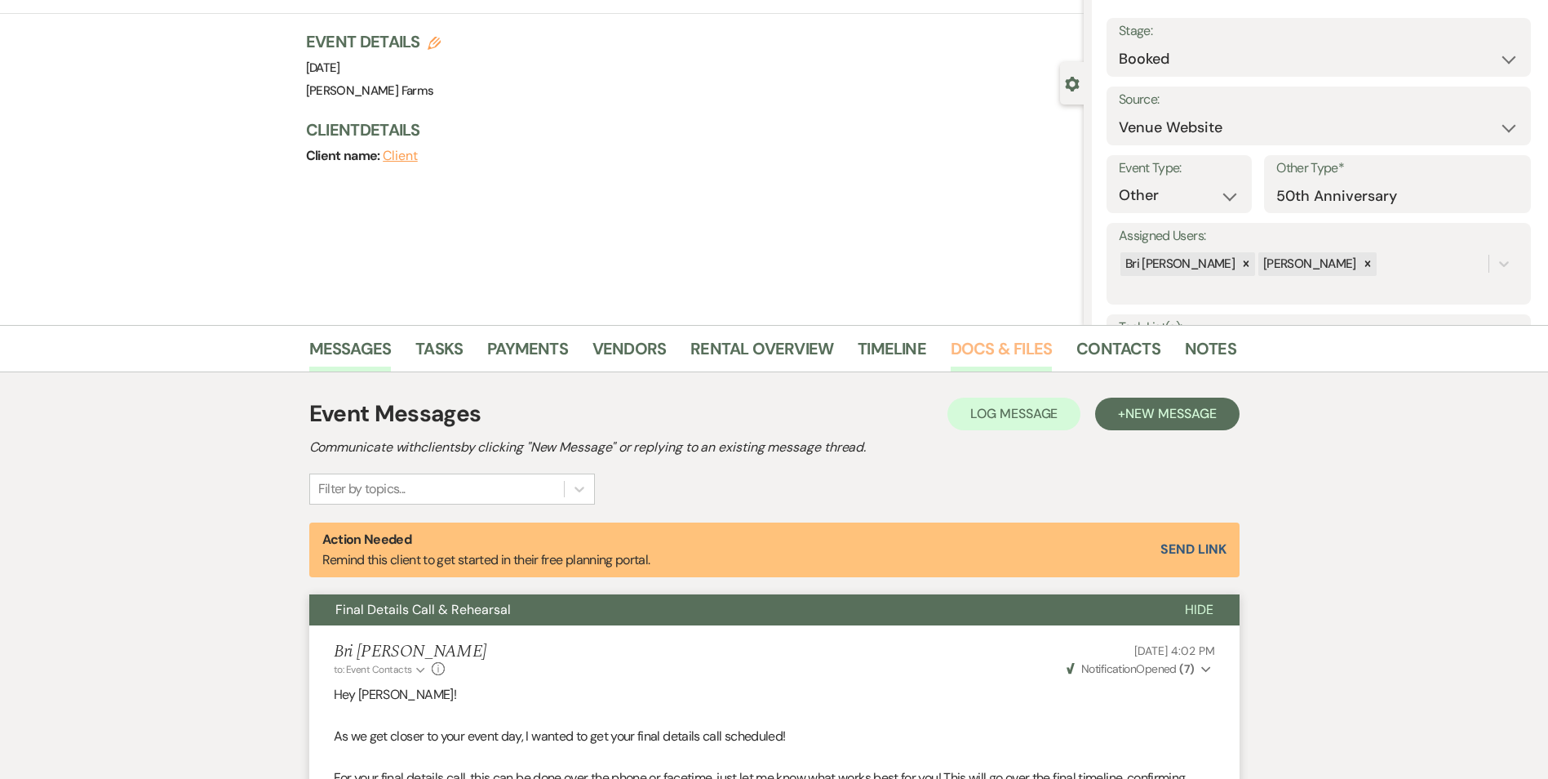
scroll to position [0, 0]
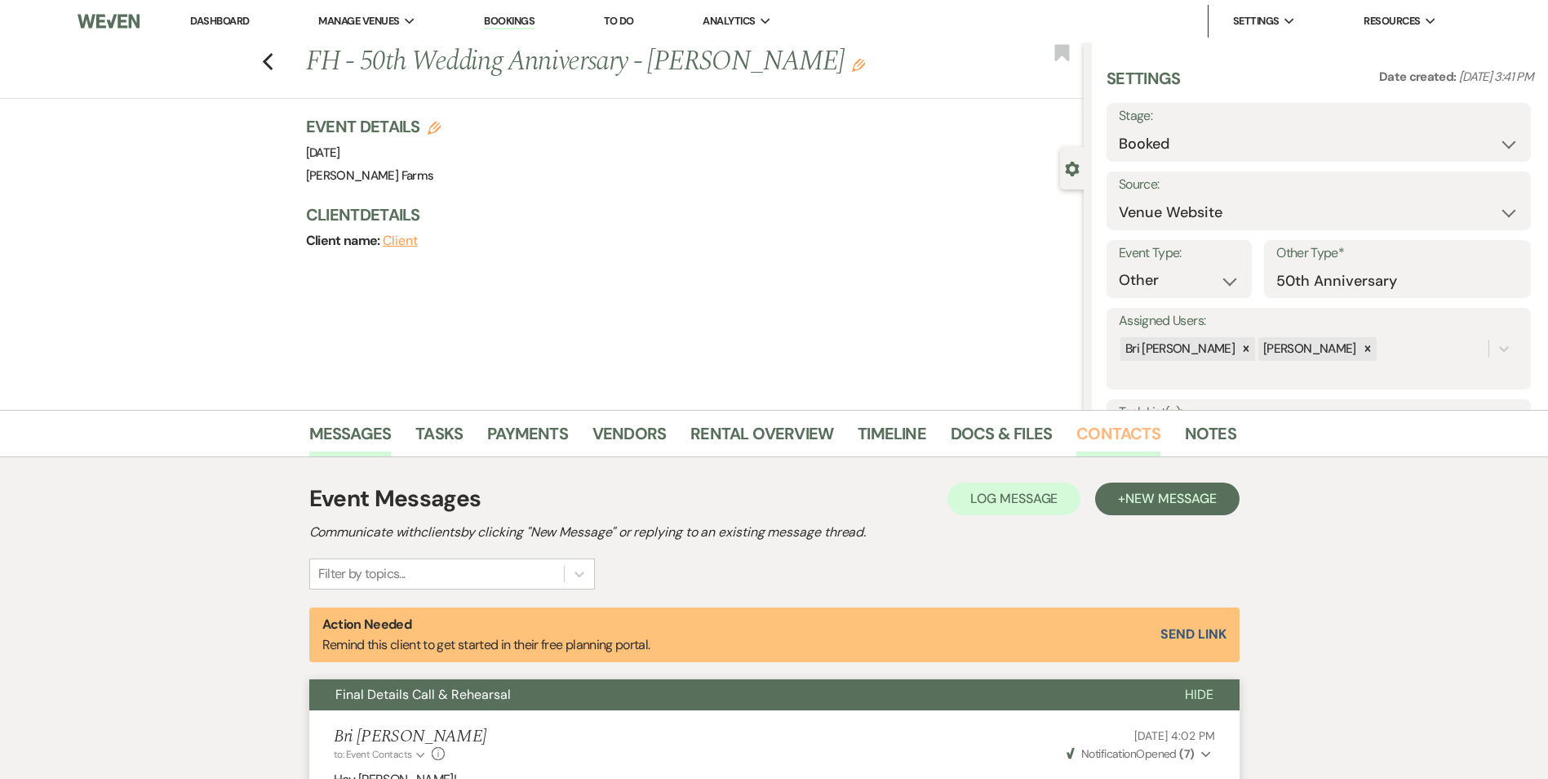
click at [1106, 428] on link "Contacts" at bounding box center [1119, 438] width 84 height 36
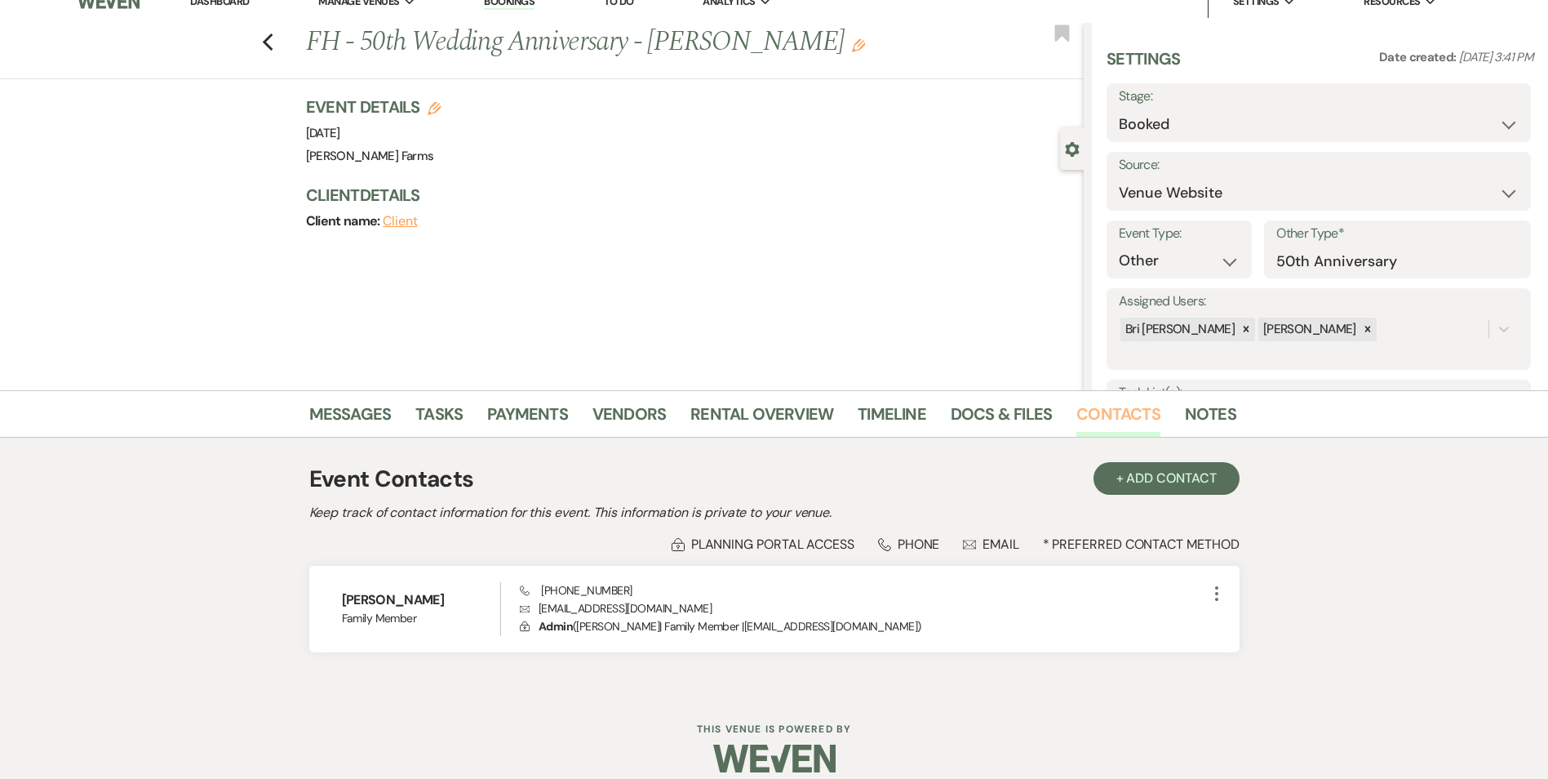
scroll to position [38, 0]
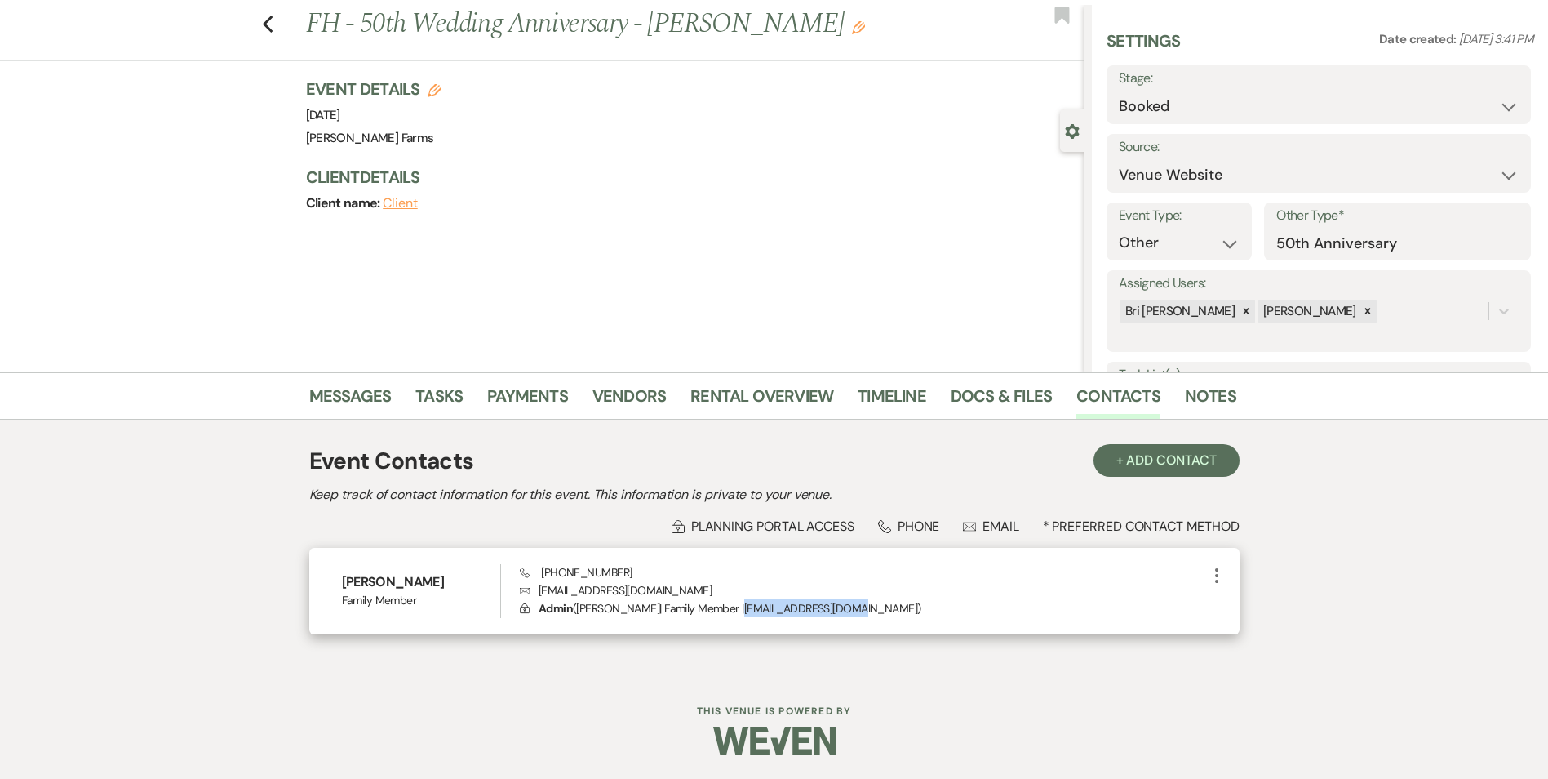
drag, startPoint x: 841, startPoint y: 609, endPoint x: 734, endPoint y: 615, distance: 107.1
click at [734, 615] on p "Lock Admin ( Lorrie Murray | Family Member | lorrie0572@gmail.com )" at bounding box center [863, 608] width 686 height 18
copy p "lorrie0572@gmail.com"
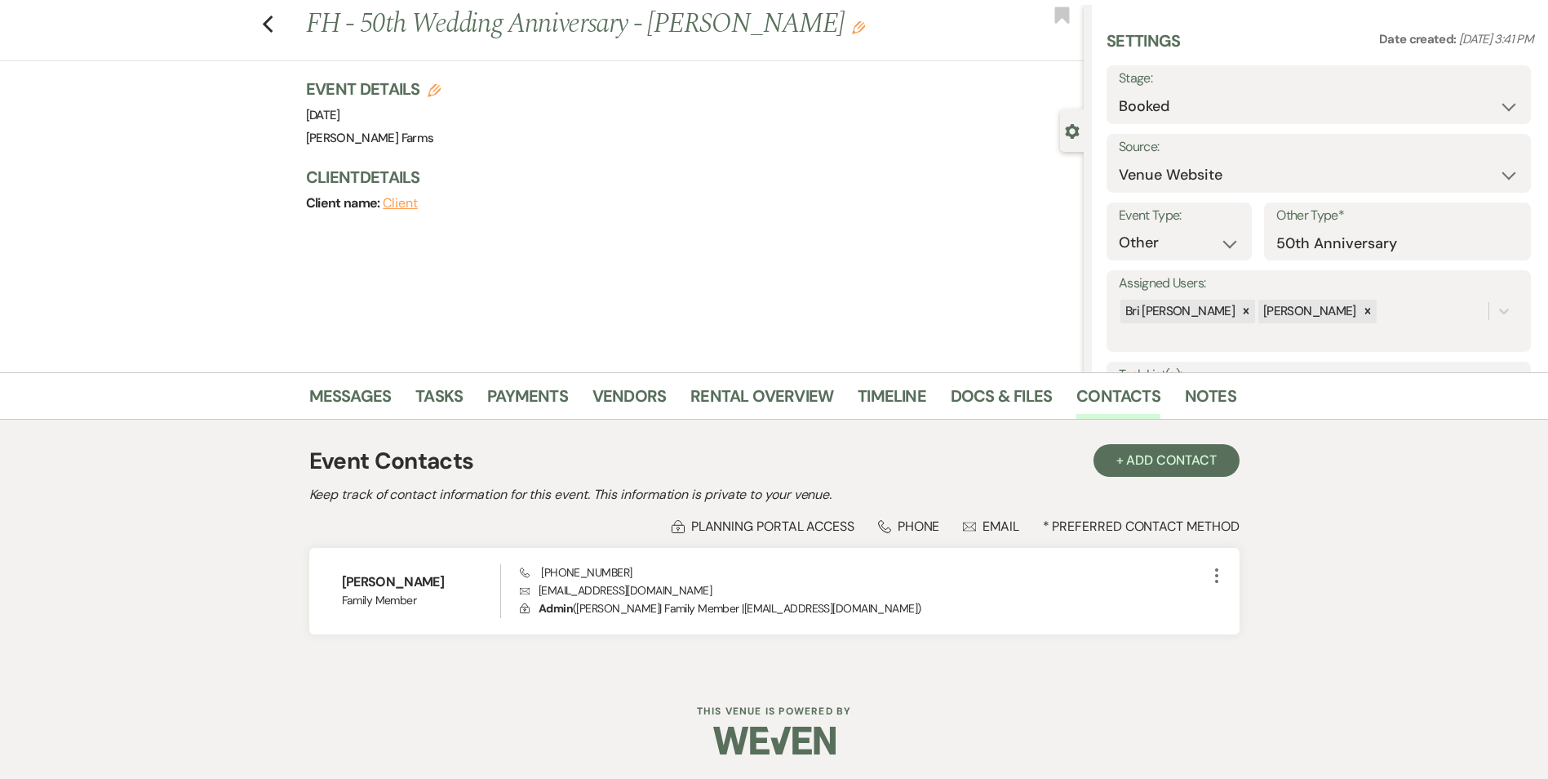
click at [282, 24] on div "Previous FH - 50th Wedding Anniversary - Lorrie Murray Edit Bookmark" at bounding box center [538, 33] width 1092 height 56
click at [274, 26] on icon "Previous" at bounding box center [268, 25] width 12 height 20
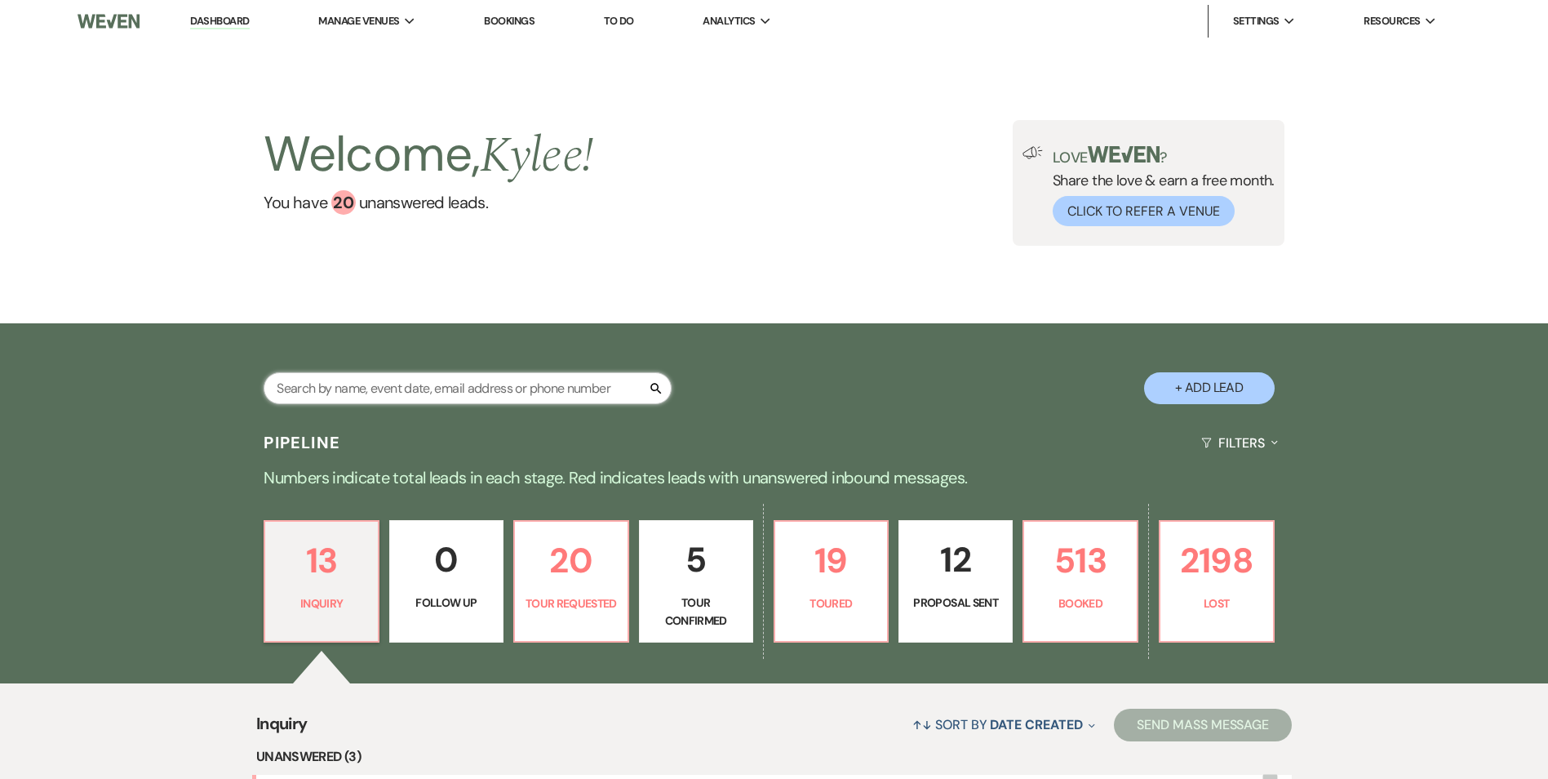
drag, startPoint x: 466, startPoint y: 376, endPoint x: 321, endPoint y: 170, distance: 252.5
click at [466, 376] on input "text" at bounding box center [468, 388] width 408 height 32
